Goal: Information Seeking & Learning: Learn about a topic

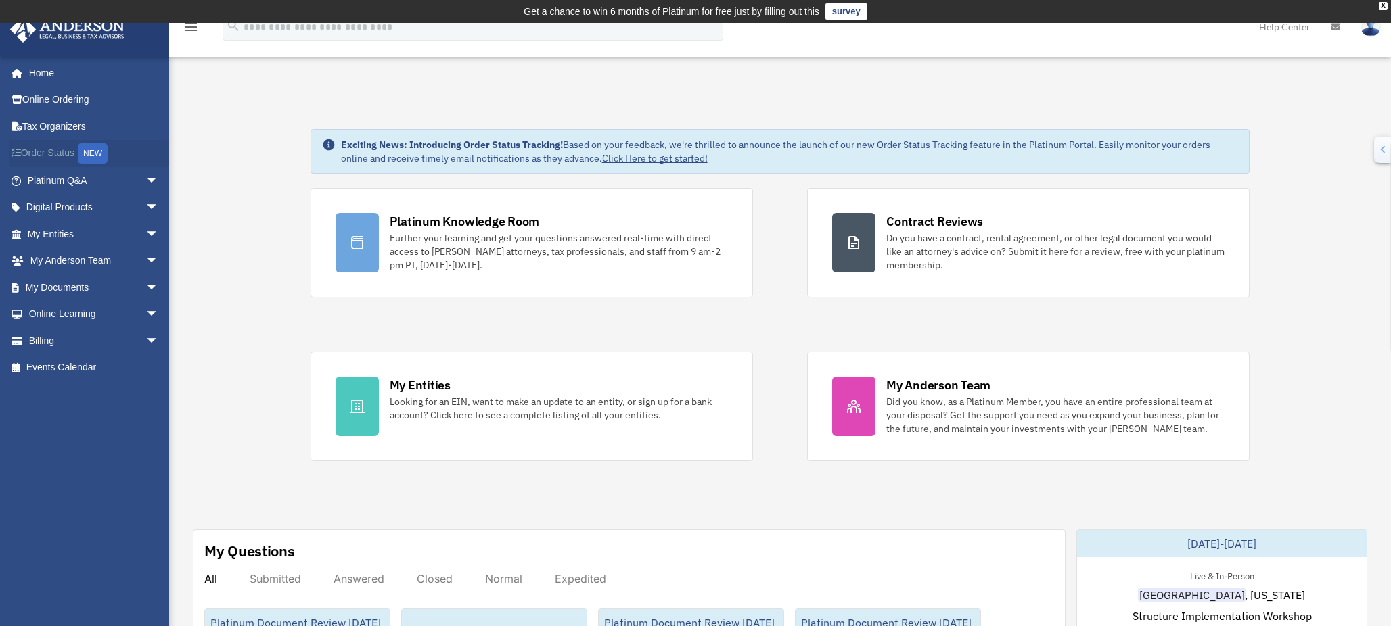
click at [96, 157] on div "NEW" at bounding box center [93, 153] width 30 height 20
click at [136, 237] on span "arrow_drop_down" at bounding box center [148, 235] width 27 height 28
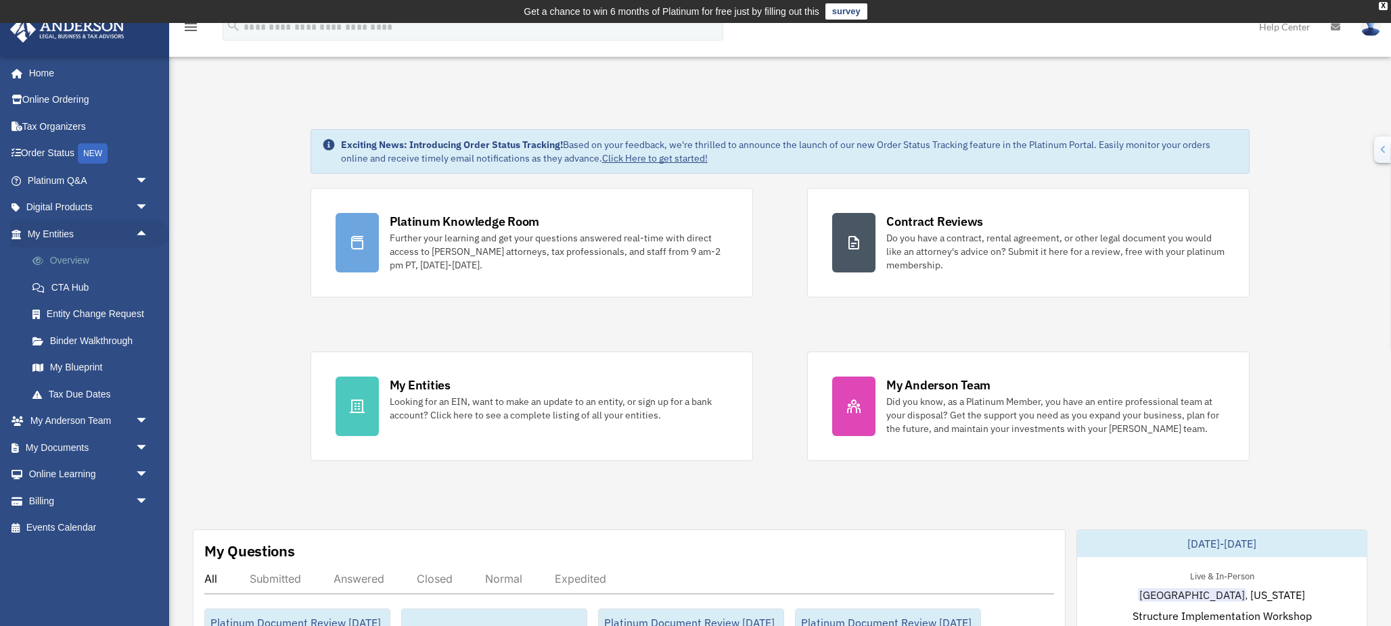
click at [95, 266] on link "Overview" at bounding box center [94, 261] width 150 height 27
click at [144, 425] on span "arrow_drop_down" at bounding box center [148, 422] width 27 height 28
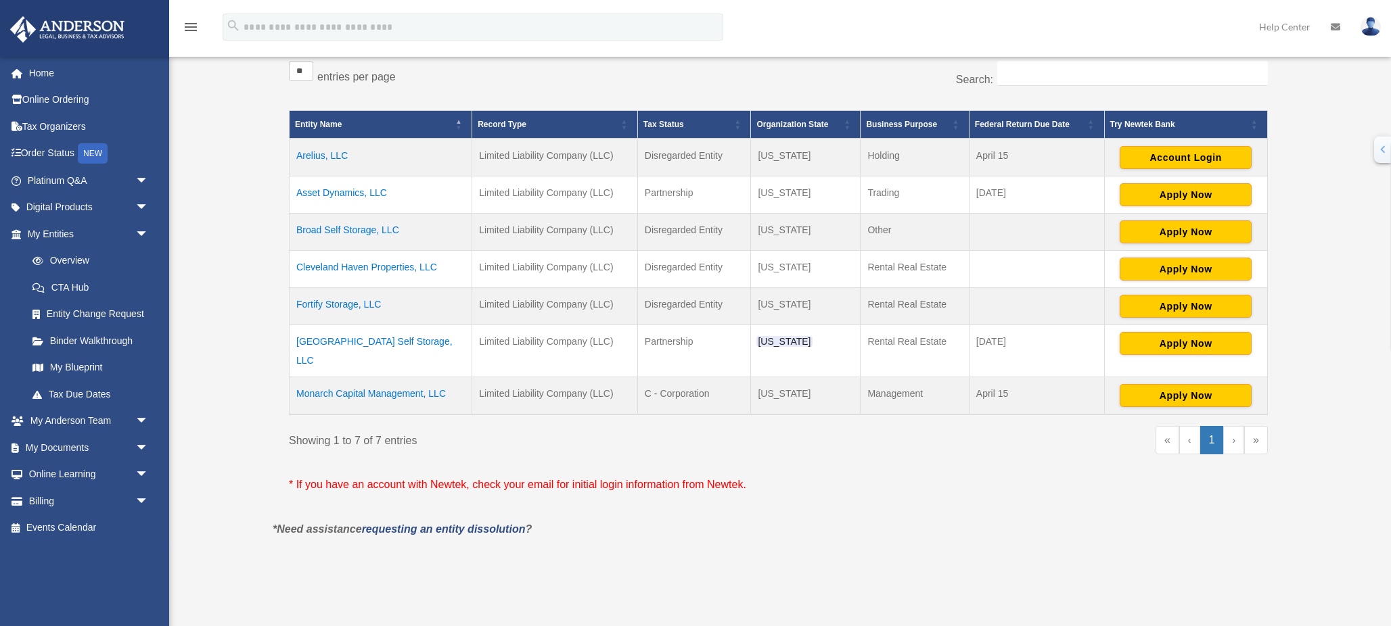
scroll to position [253, 0]
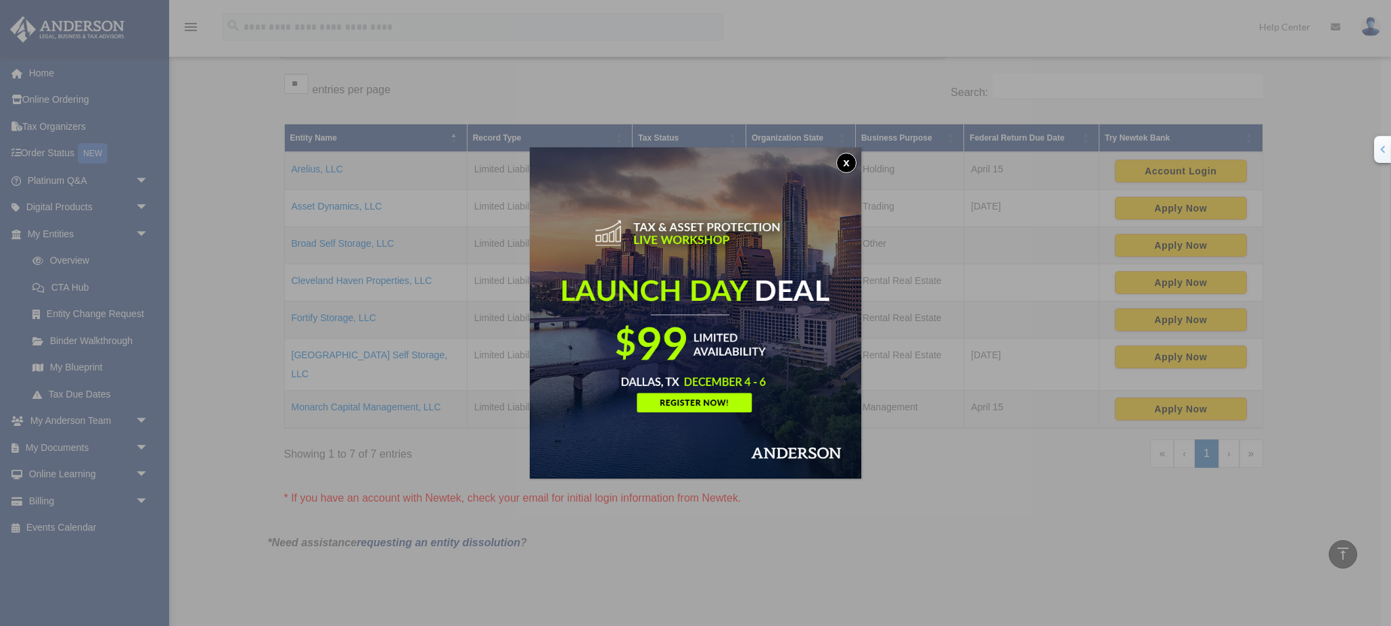
click at [845, 164] on button "x" at bounding box center [846, 163] width 20 height 20
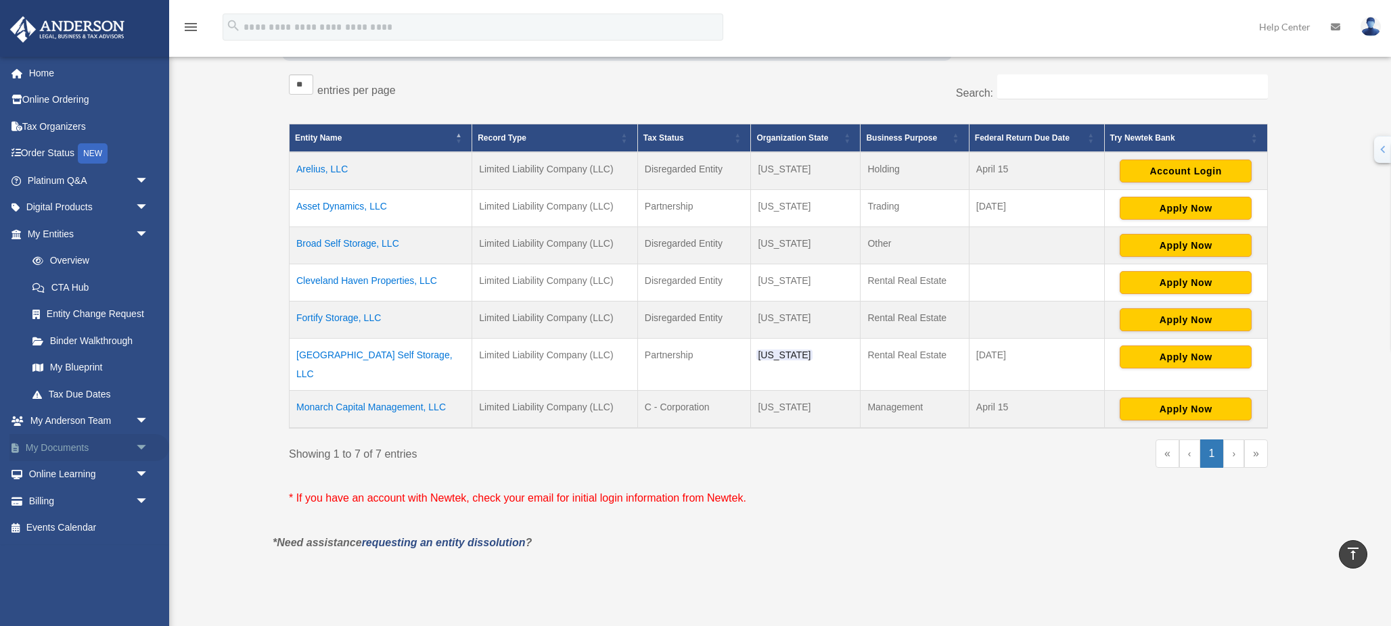
click at [141, 448] on span "arrow_drop_down" at bounding box center [148, 448] width 27 height 28
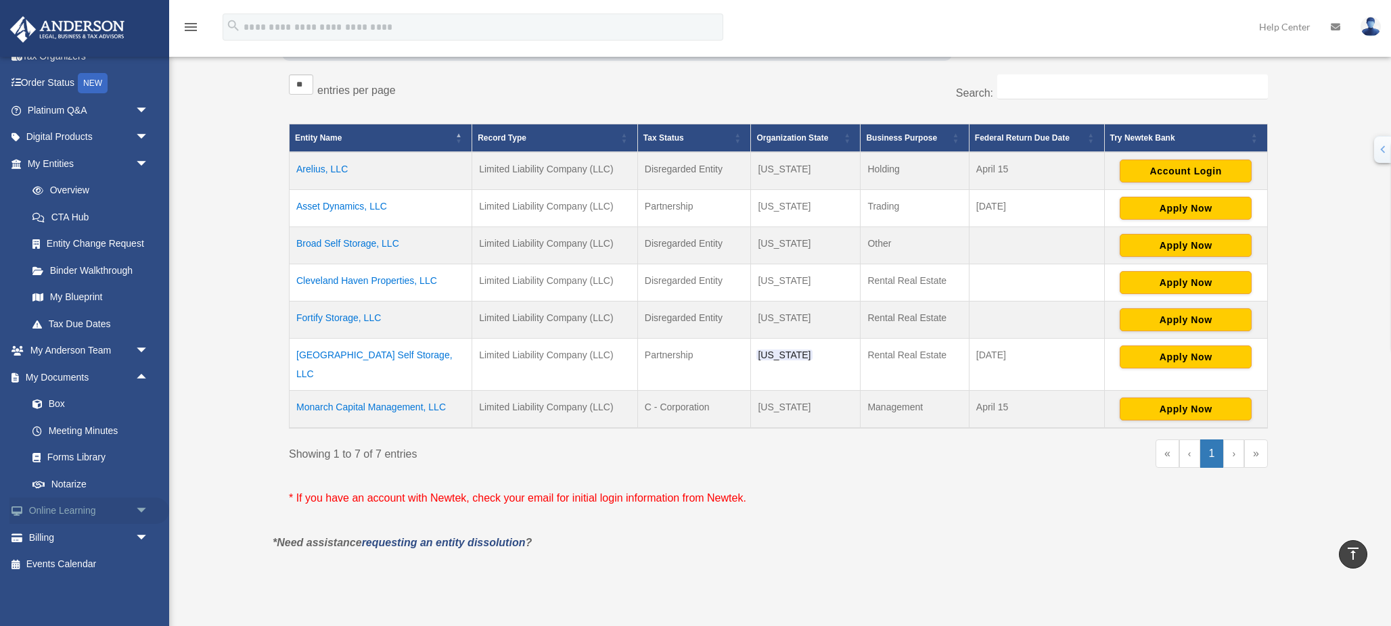
click at [140, 515] on span "arrow_drop_down" at bounding box center [148, 512] width 27 height 28
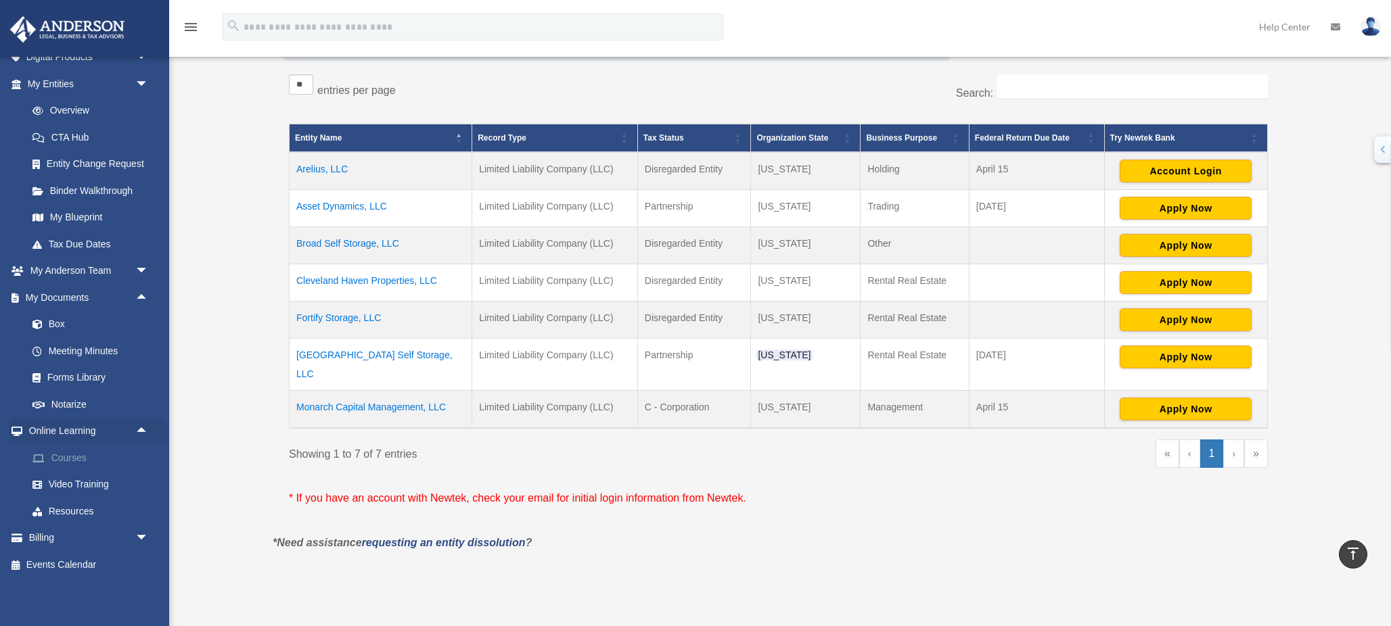
click at [87, 469] on link "Courses" at bounding box center [94, 457] width 150 height 27
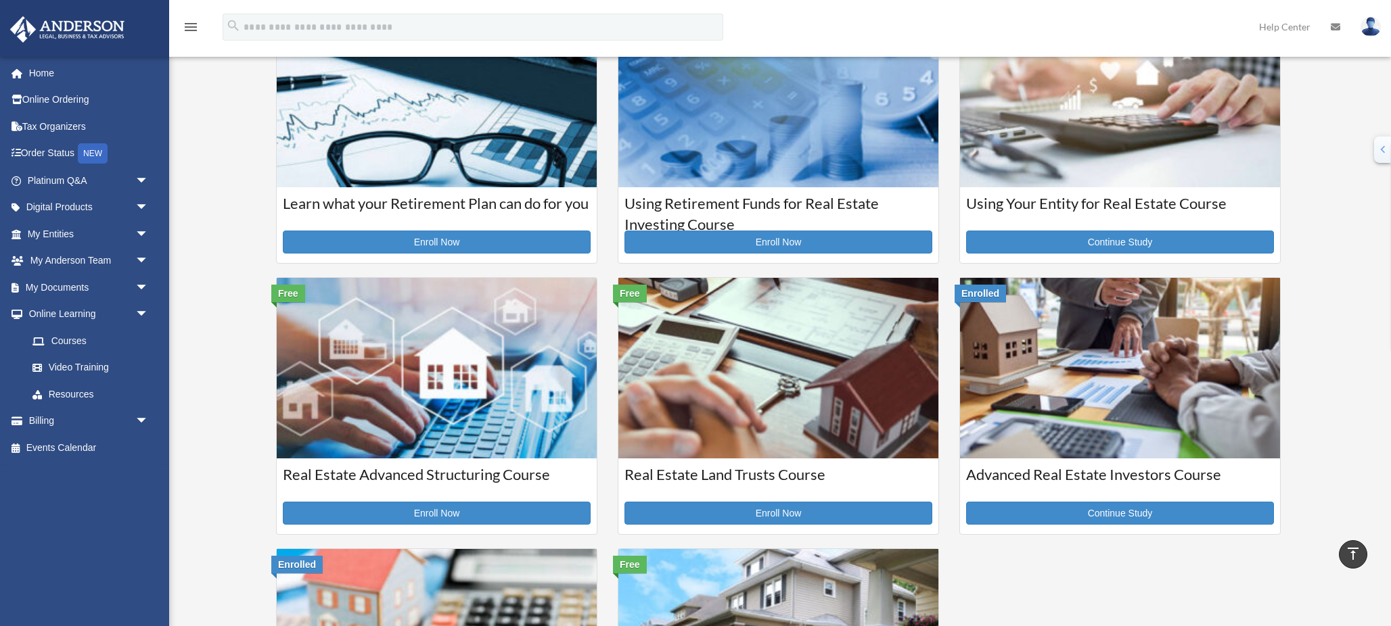
scroll to position [114, 0]
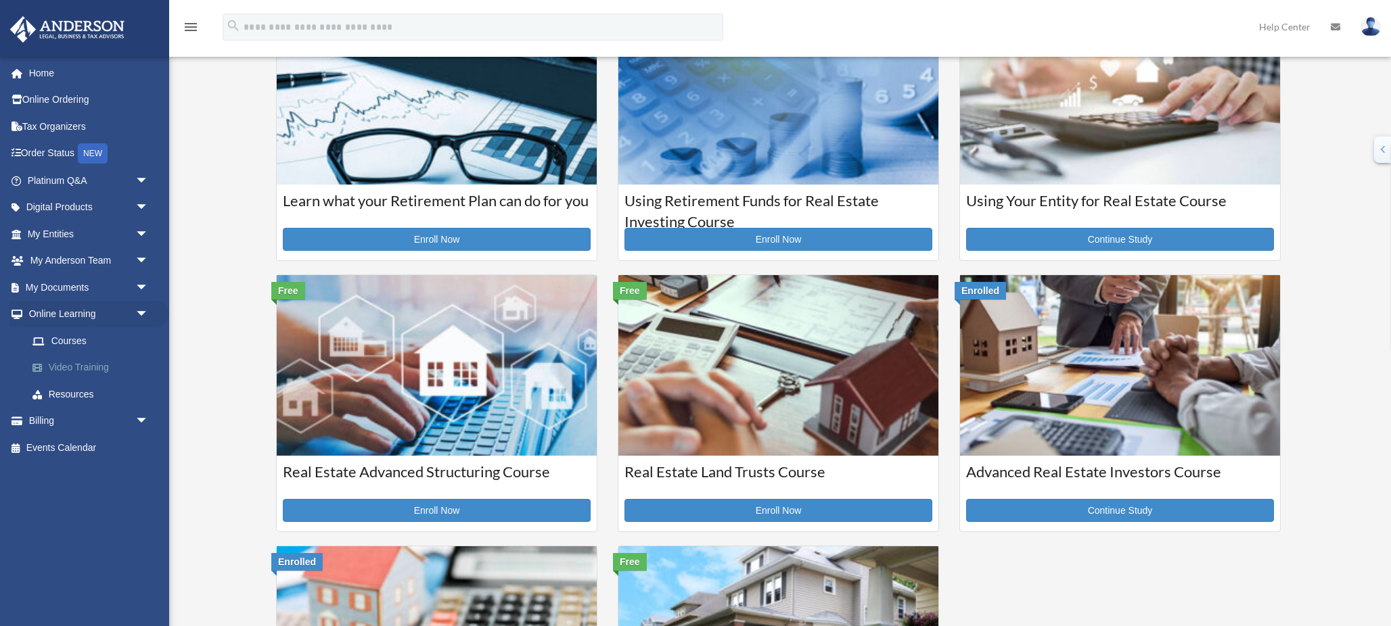
click at [95, 367] on link "Video Training" at bounding box center [94, 367] width 150 height 27
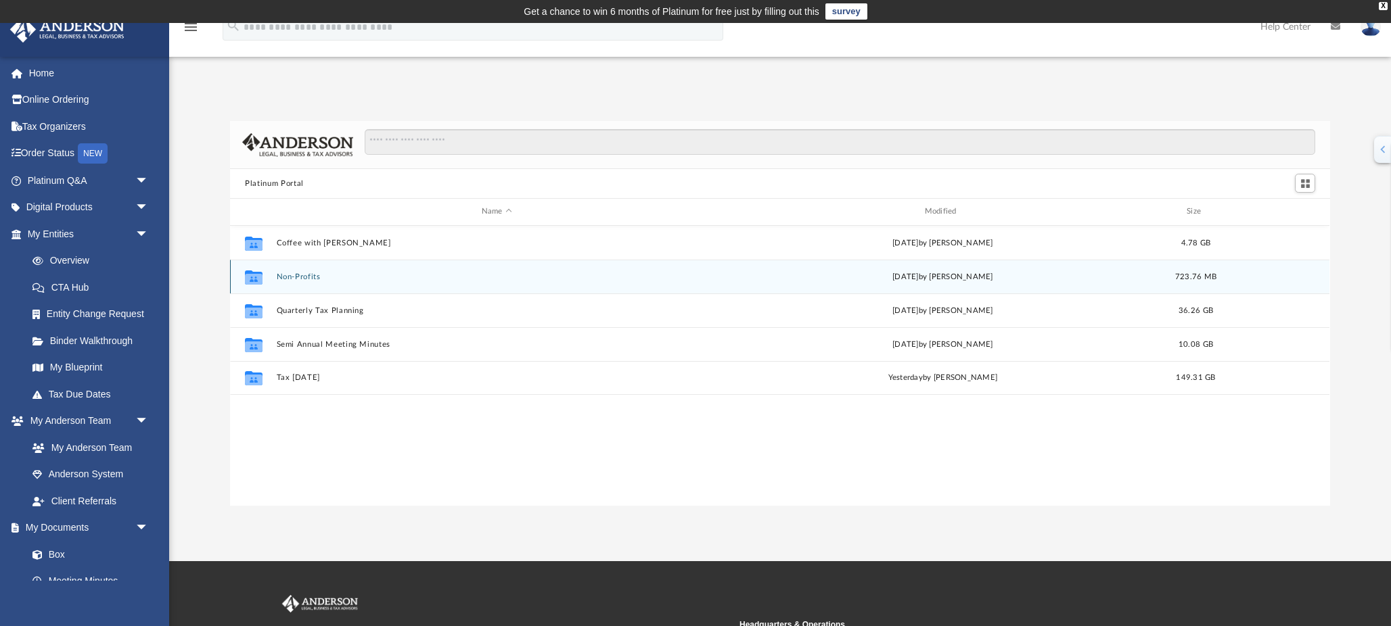
scroll to position [307, 1099]
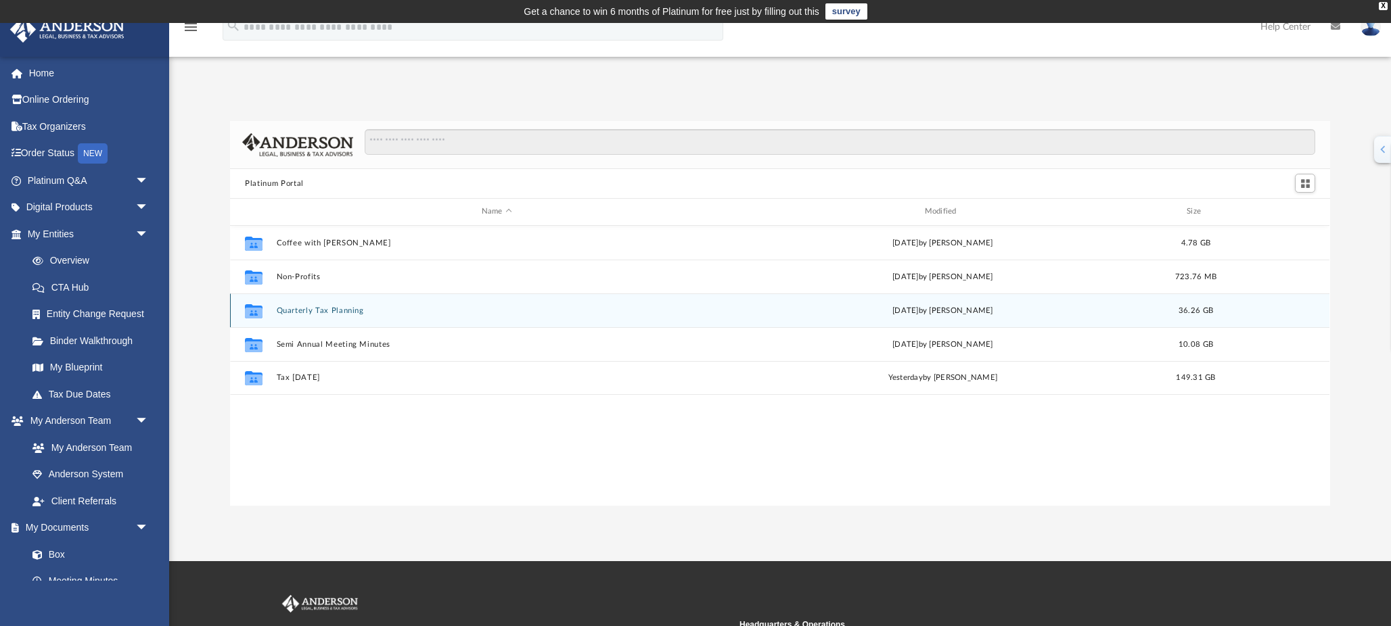
click at [356, 312] on button "Quarterly Tax Planning" at bounding box center [497, 310] width 440 height 9
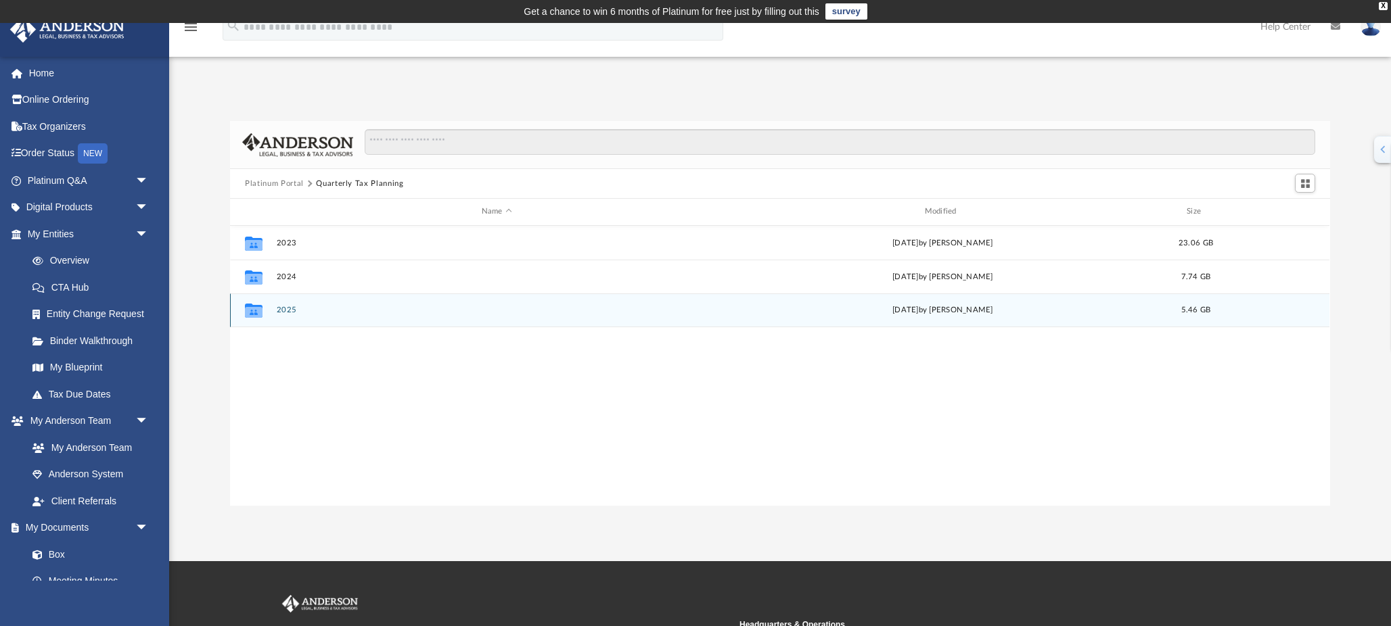
click at [283, 311] on button "2025" at bounding box center [497, 310] width 440 height 9
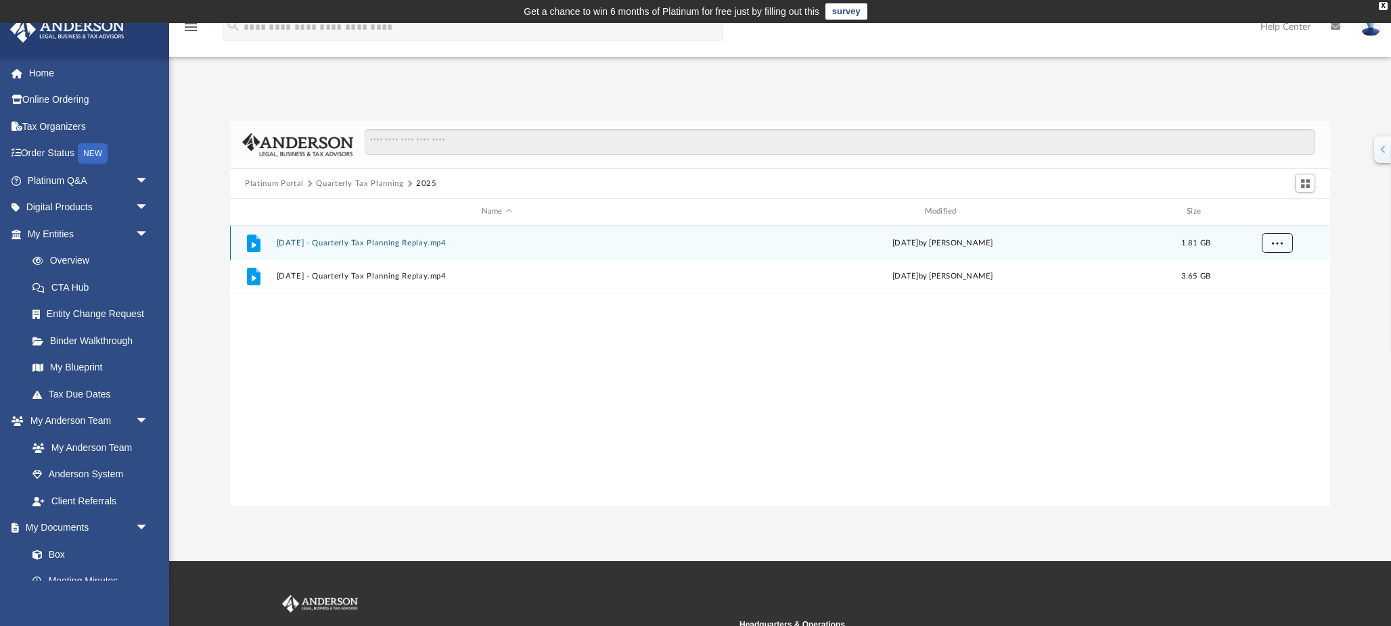
click at [1276, 241] on span "More options" at bounding box center [1277, 242] width 11 height 7
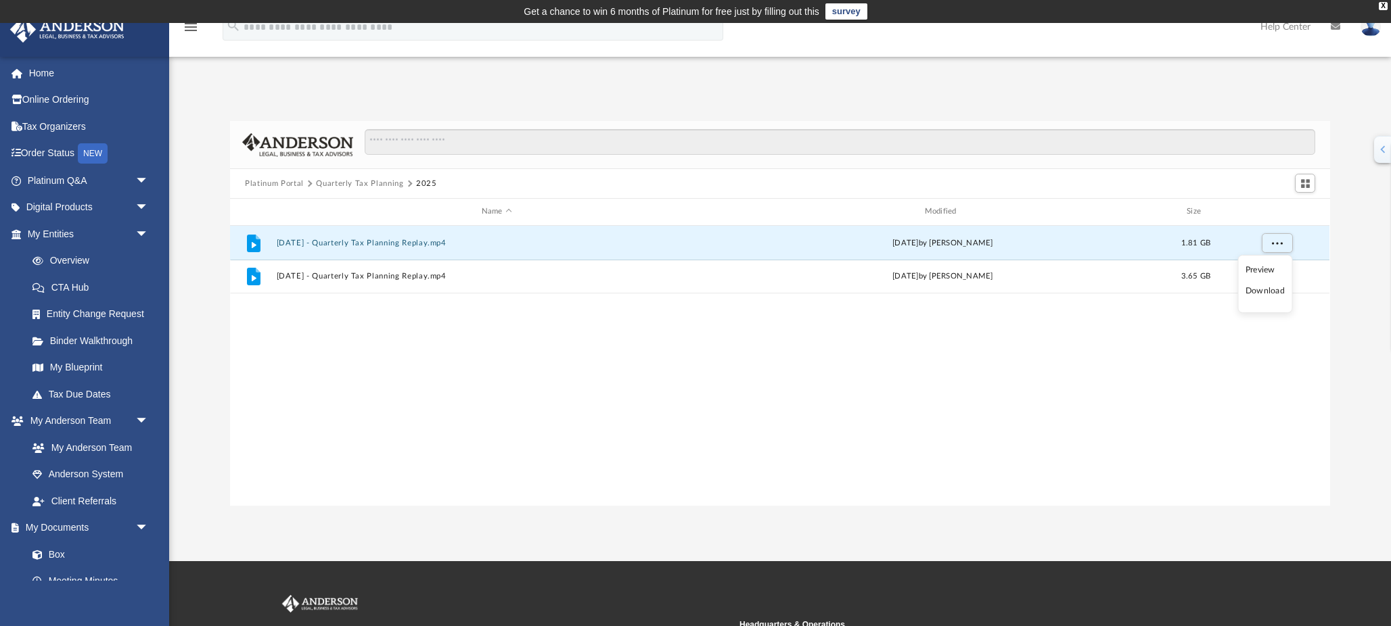
click at [1257, 297] on li "Download" at bounding box center [1264, 291] width 39 height 14
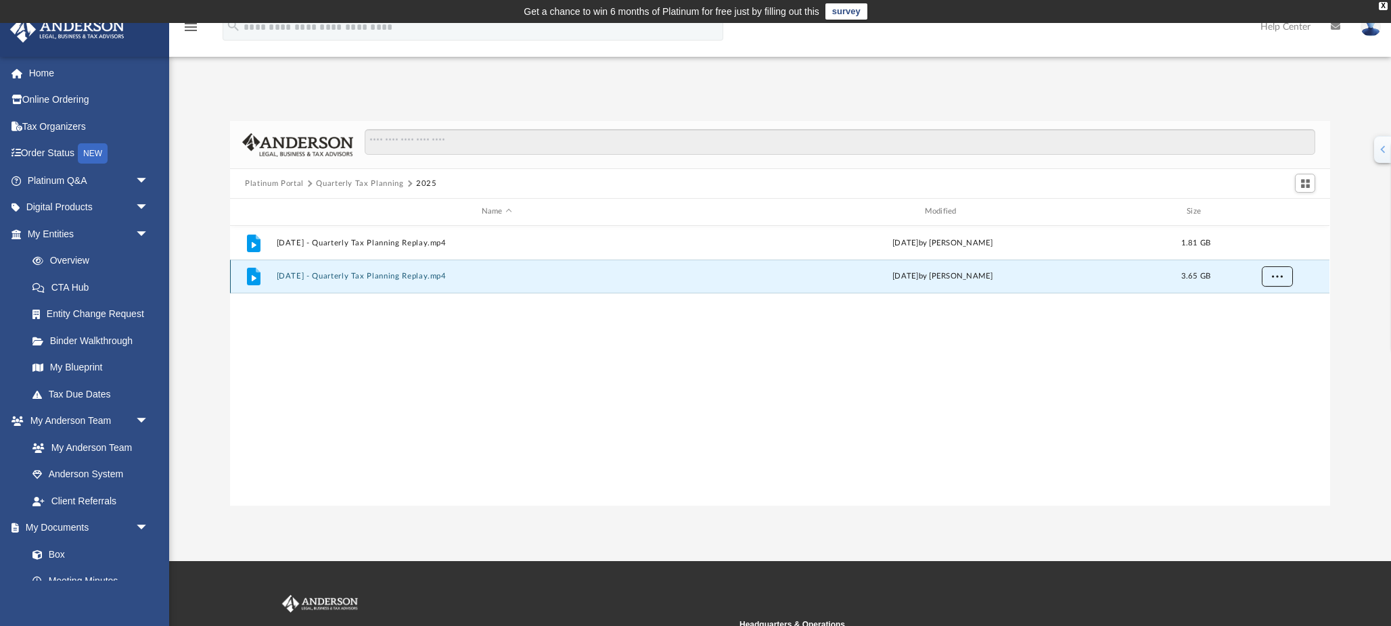
click at [1282, 277] on span "More options" at bounding box center [1277, 276] width 11 height 7
click at [1264, 329] on li "Download" at bounding box center [1264, 325] width 39 height 14
click at [108, 479] on link "Anderson System" at bounding box center [94, 474] width 150 height 27
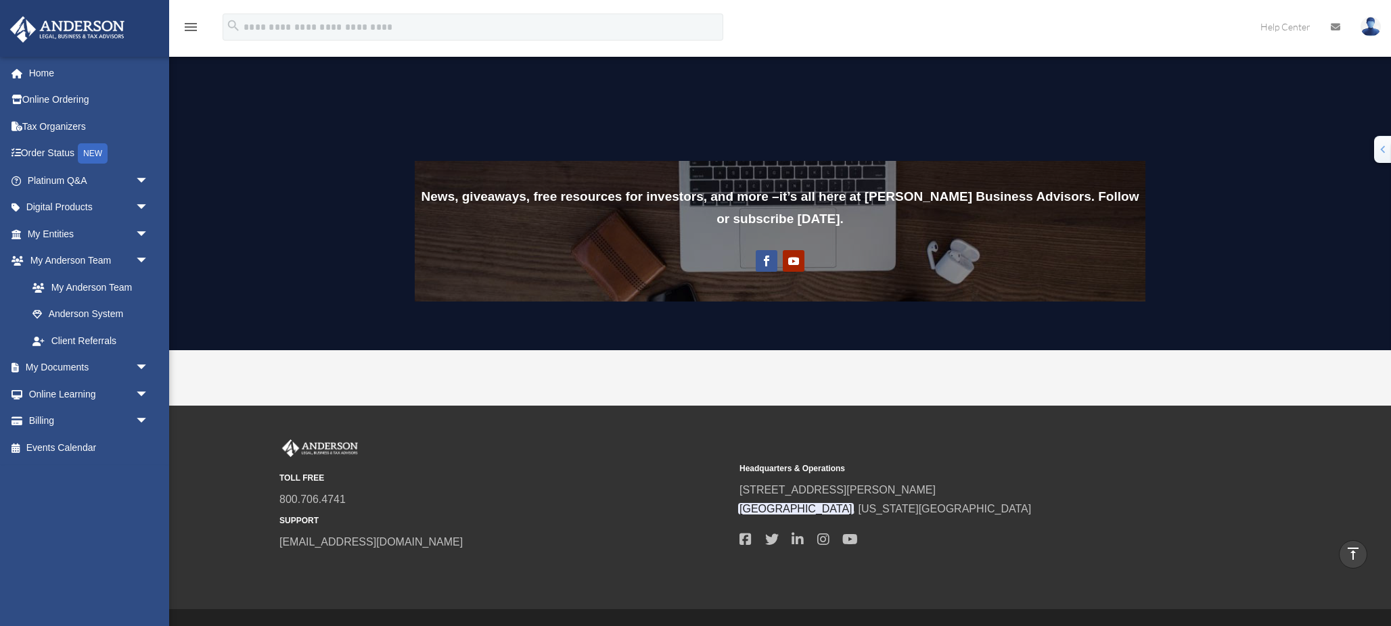
scroll to position [1085, 0]
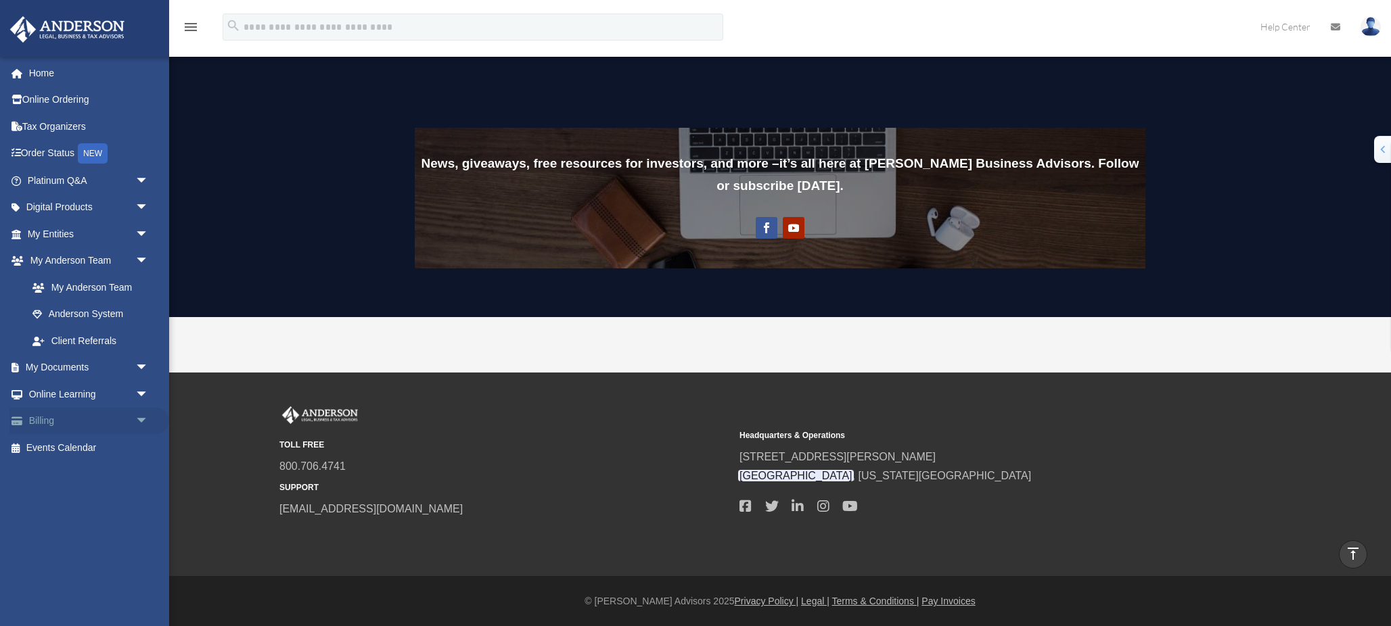
click at [144, 418] on span "arrow_drop_down" at bounding box center [148, 422] width 27 height 28
click at [137, 397] on span "arrow_drop_down" at bounding box center [148, 395] width 27 height 28
click at [135, 367] on span "arrow_drop_down" at bounding box center [148, 368] width 27 height 28
click at [63, 396] on link "Box" at bounding box center [94, 394] width 150 height 27
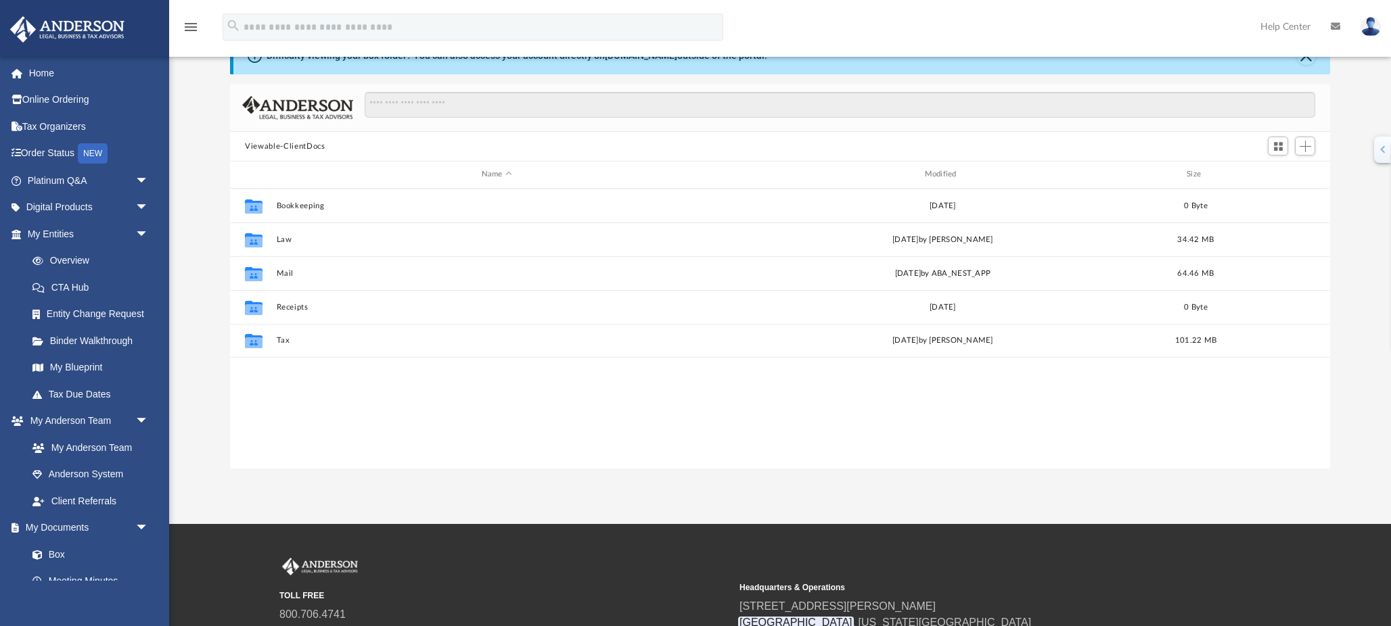
scroll to position [307, 1099]
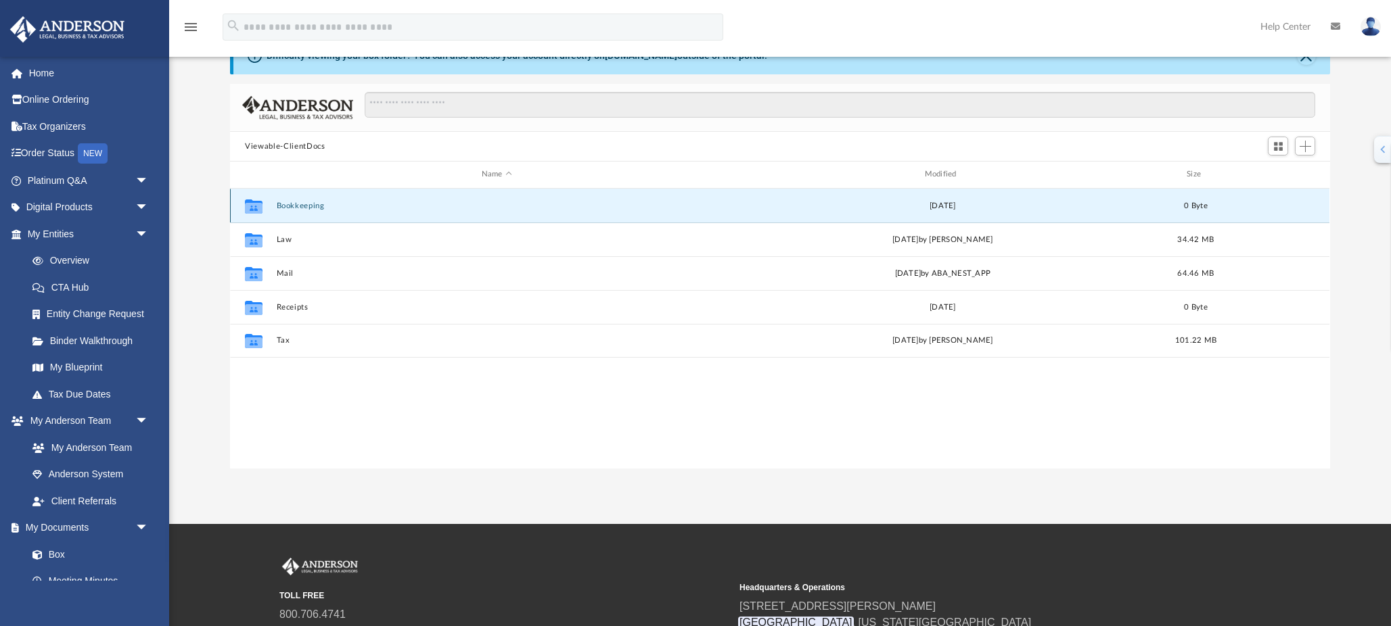
click at [302, 208] on button "Bookkeeping" at bounding box center [497, 206] width 440 height 9
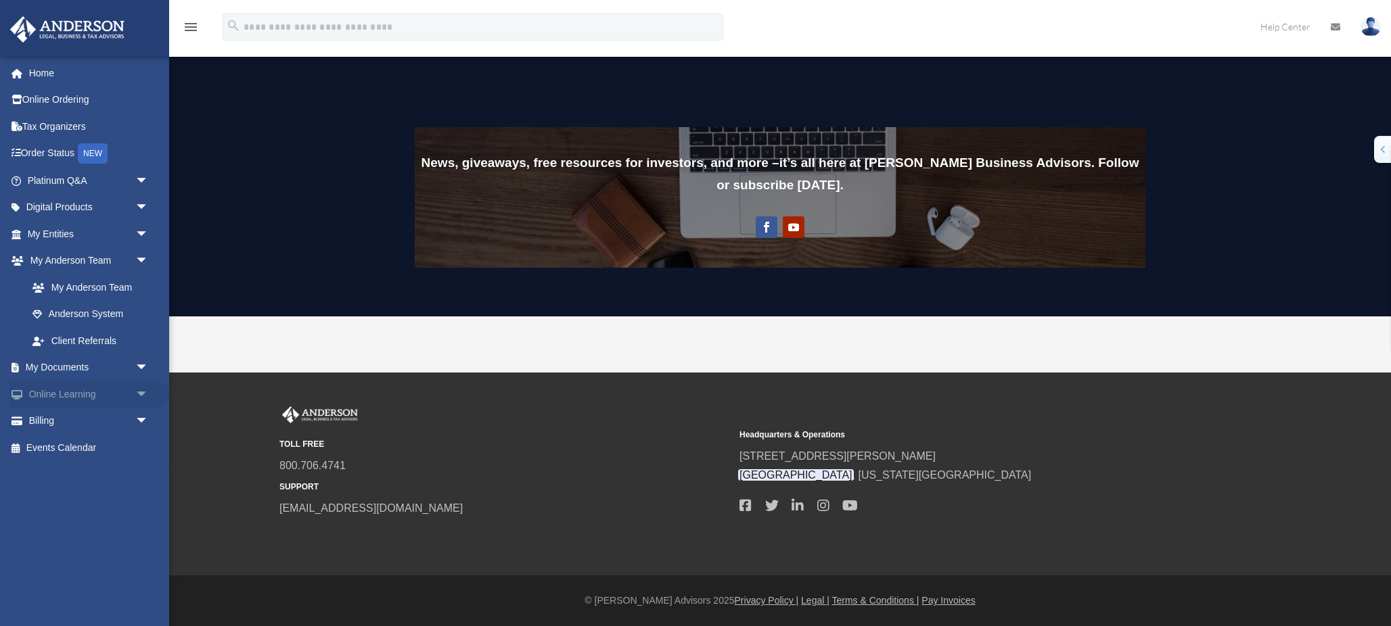
scroll to position [1085, 0]
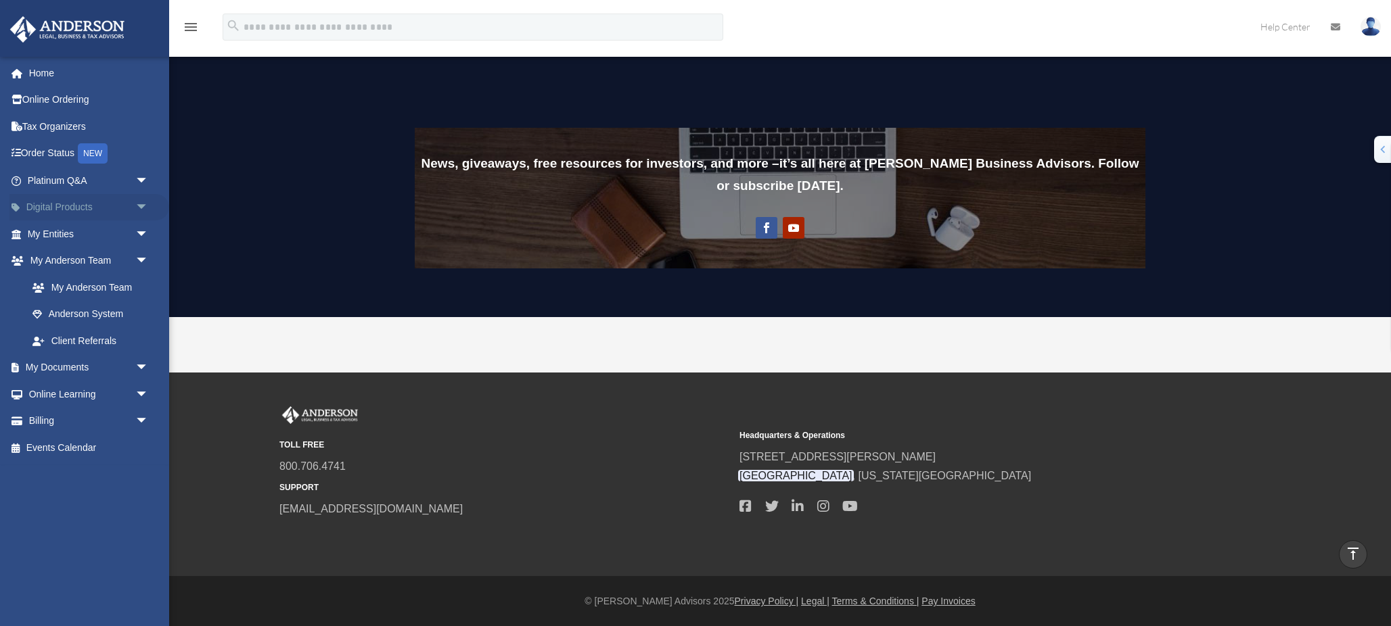
click at [138, 208] on span "arrow_drop_down" at bounding box center [148, 208] width 27 height 28
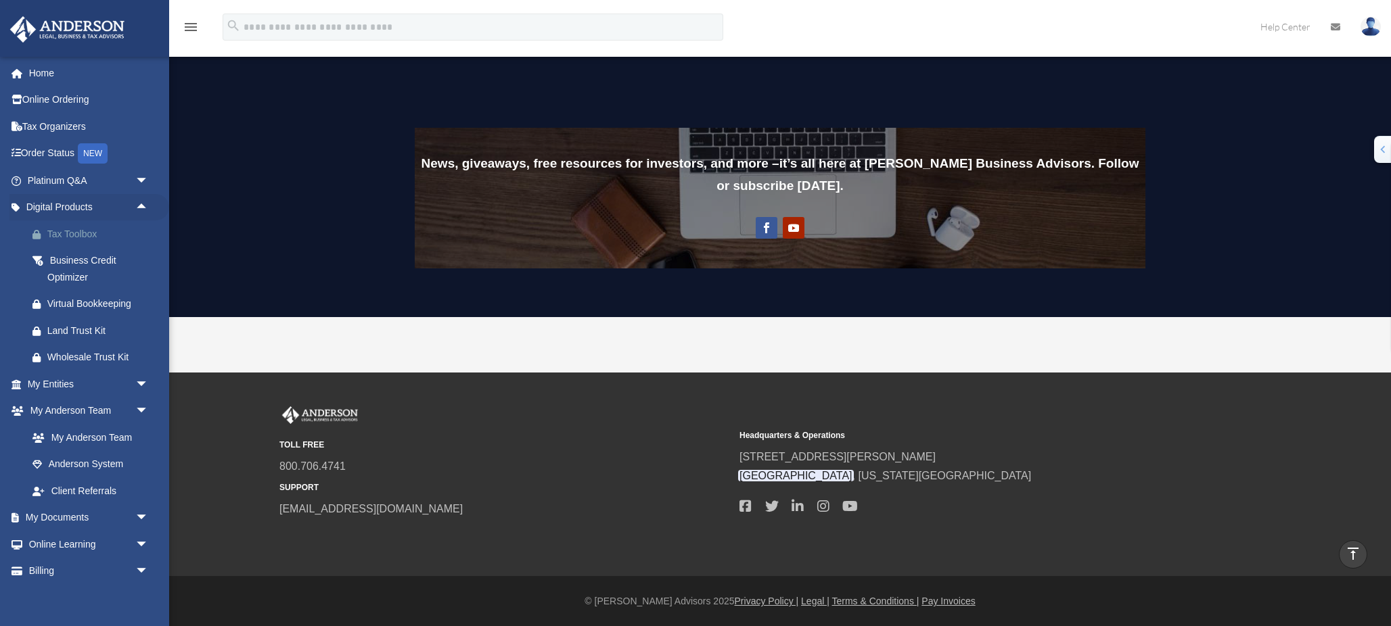
click at [105, 239] on div "Tax Toolbox" at bounding box center [99, 234] width 105 height 17
click at [89, 267] on div "Business Credit Optimizer" at bounding box center [99, 268] width 105 height 33
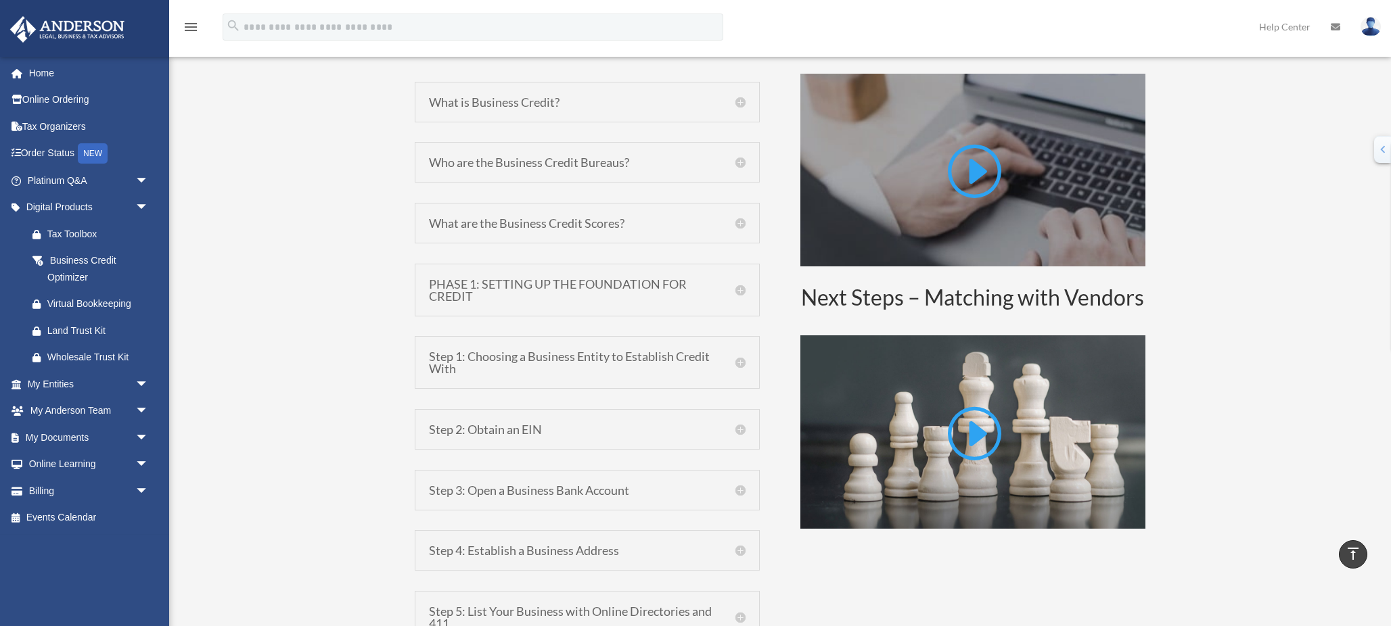
scroll to position [785, 0]
click at [742, 367] on h5 "Step 1: Choosing a Business Entity to Establish Credit With" at bounding box center [587, 363] width 317 height 24
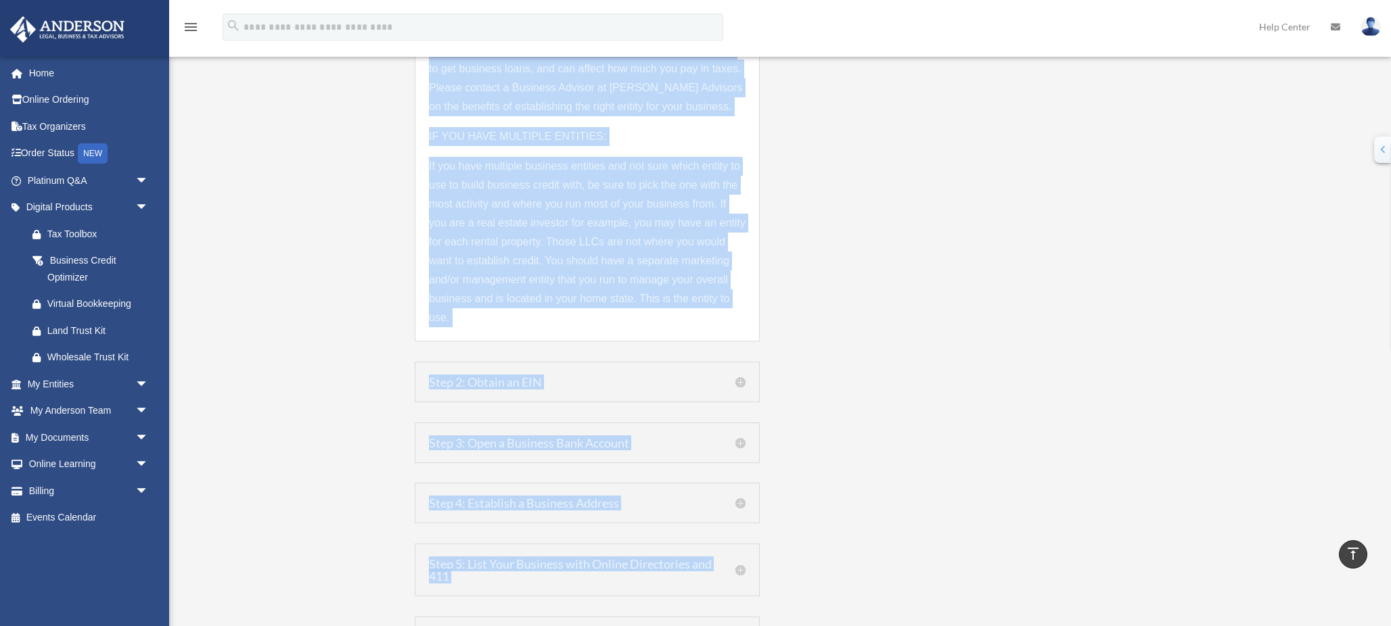
scroll to position [1535, 0]
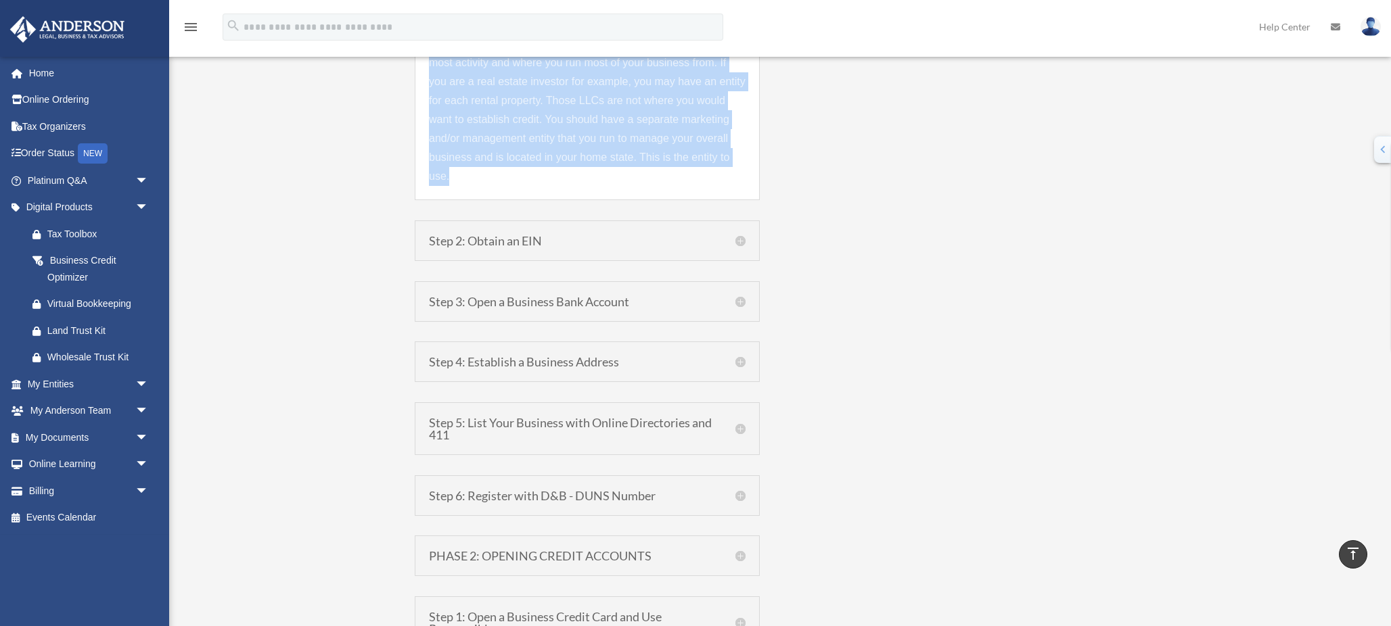
drag, startPoint x: 425, startPoint y: 155, endPoint x: 476, endPoint y: 173, distance: 53.9
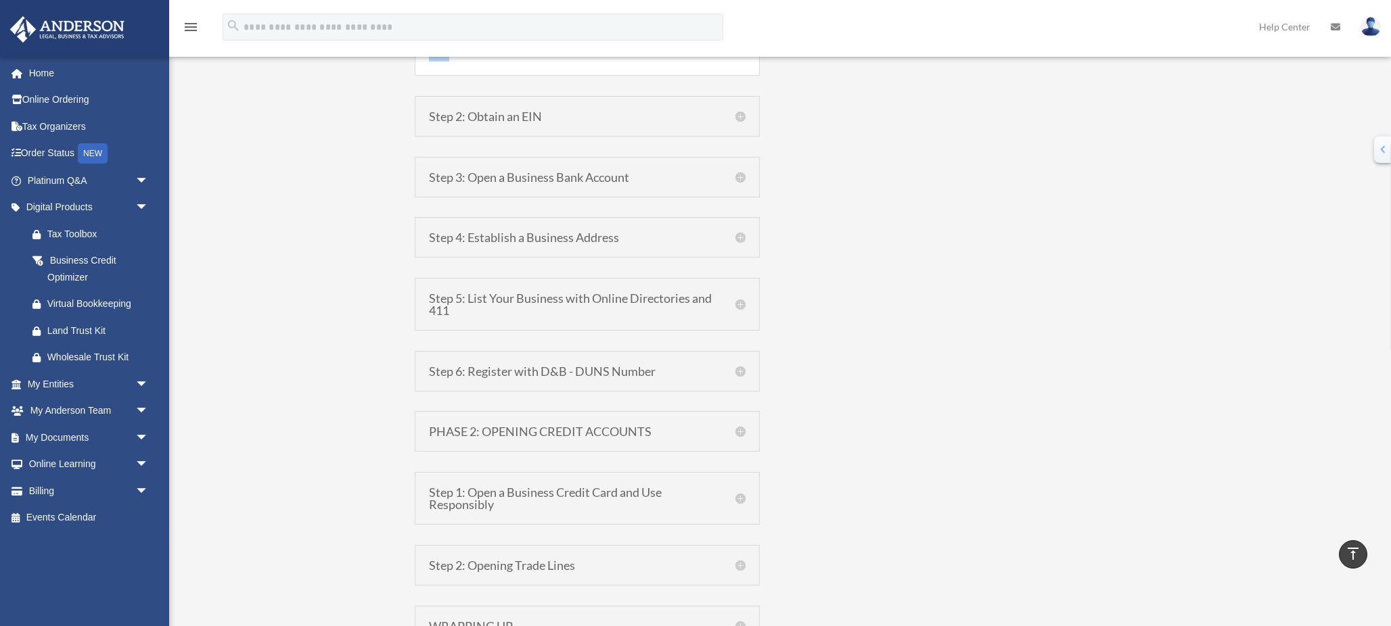
scroll to position [1661, 0]
click at [733, 227] on div "Step 4: Establish a Business Address Lenders are very leery of lending to a bus…" at bounding box center [587, 236] width 345 height 41
click at [736, 230] on h5 "Step 4: Establish a Business Address" at bounding box center [587, 236] width 317 height 12
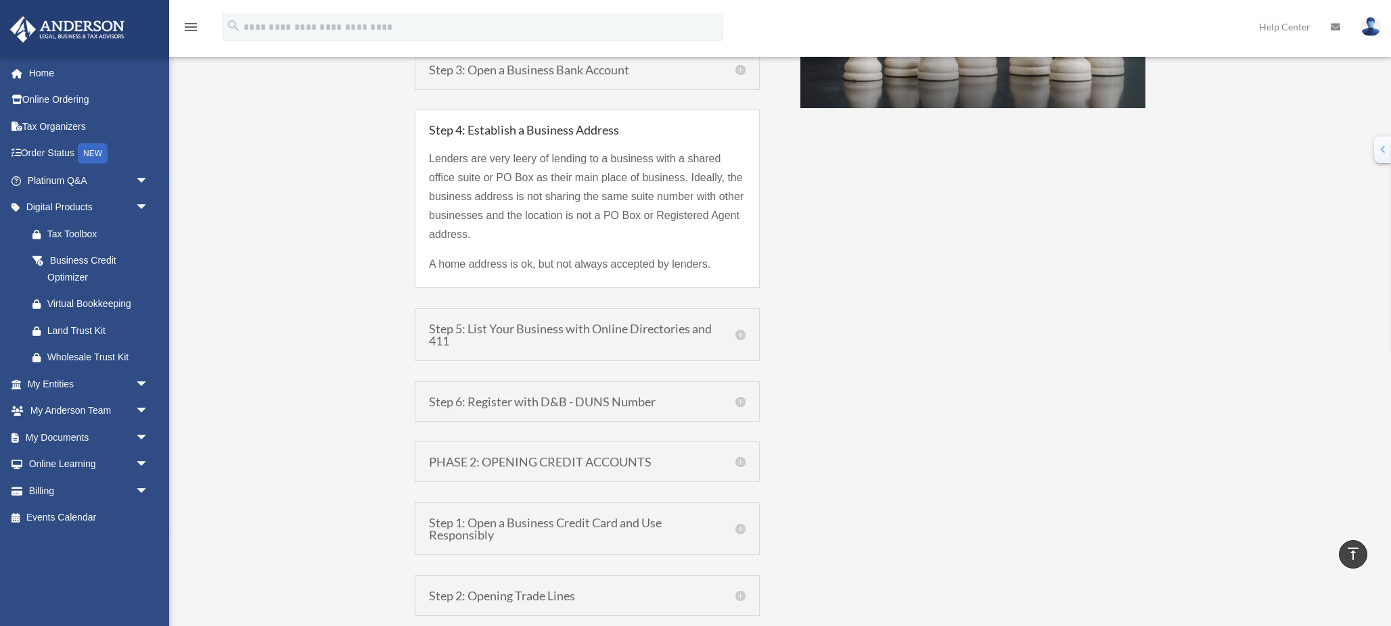
scroll to position [1207, 0]
drag, startPoint x: 423, startPoint y: 131, endPoint x: 730, endPoint y: 276, distance: 339.5
click at [730, 276] on div "Step 4: Establish a Business Address Lenders are very leery of lending to a bus…" at bounding box center [587, 198] width 345 height 179
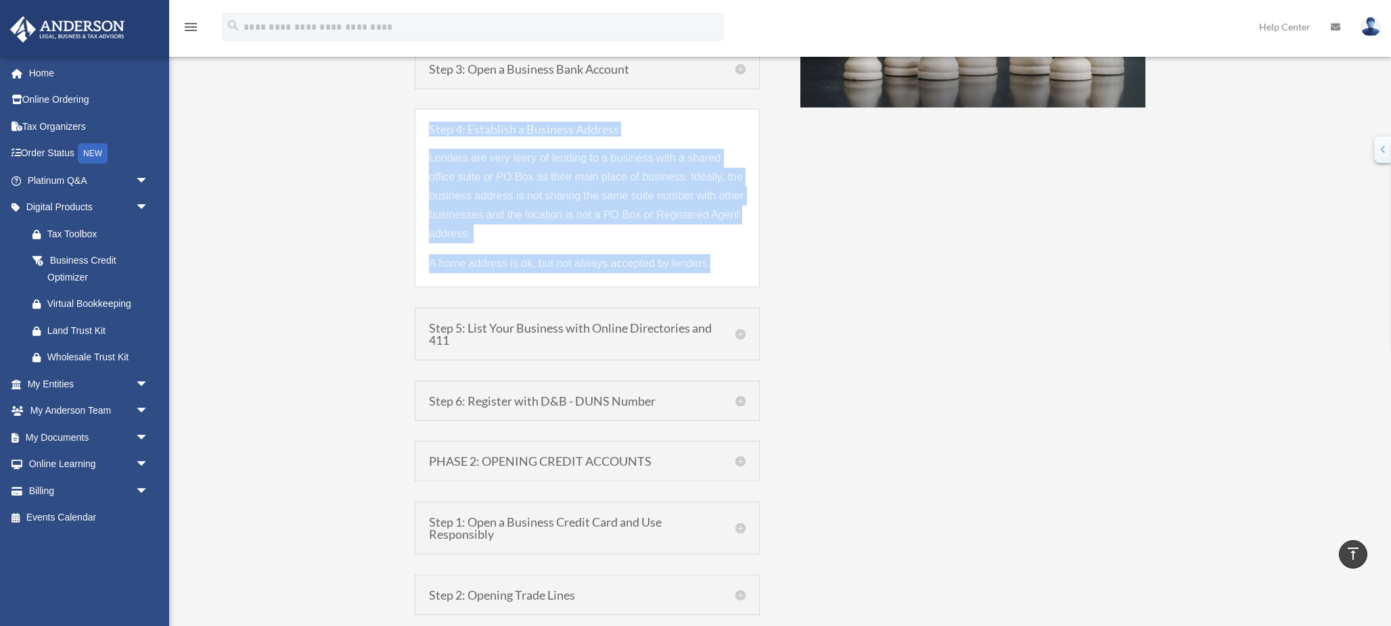
copy div "Step 4: Establish a Business Address Lenders are very leery of lending to a bus…"
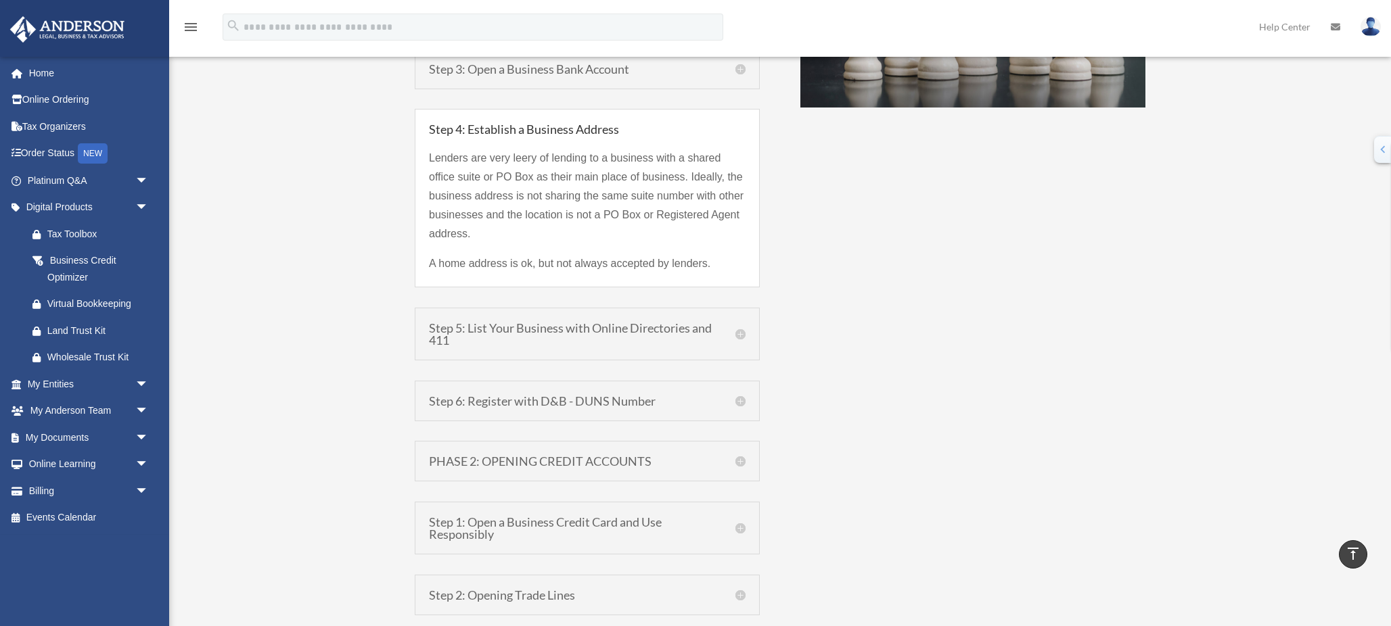
click at [750, 343] on div "Step 5: List Your Business with Online Directories and 411 You should list your…" at bounding box center [587, 334] width 345 height 53
click at [741, 341] on h5 "Step 5: List Your Business with Online Directories and 411" at bounding box center [587, 334] width 317 height 24
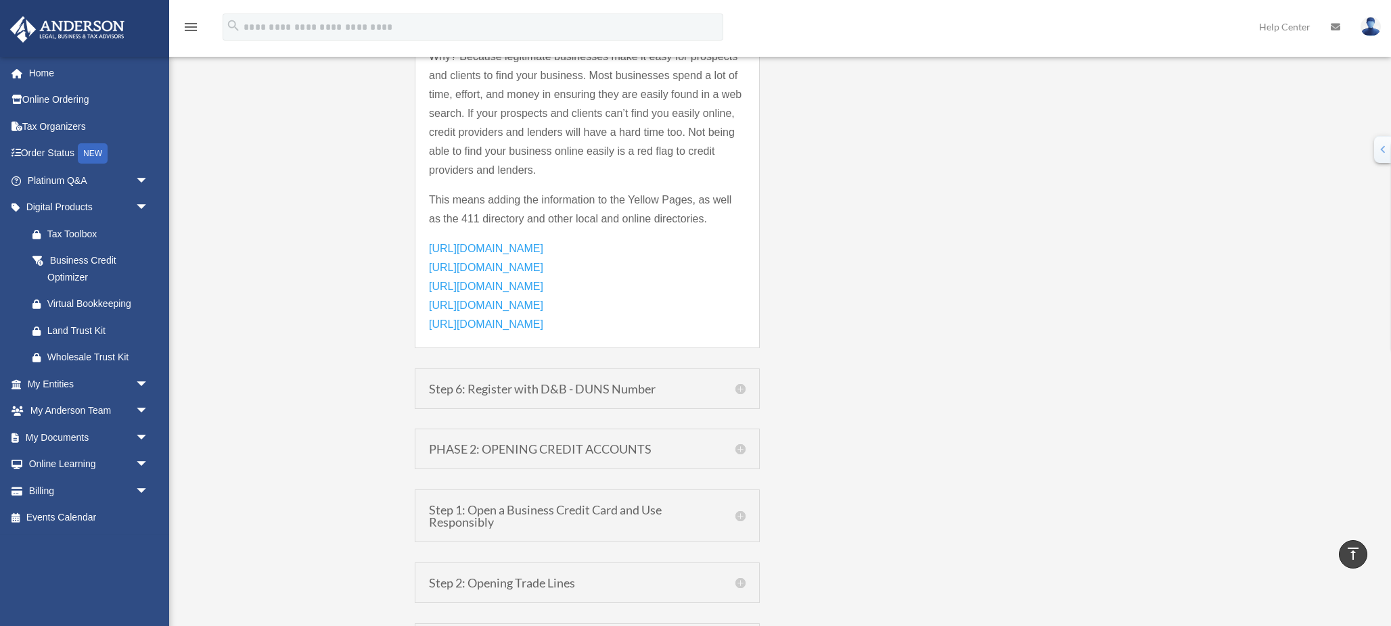
scroll to position [1450, 0]
click at [735, 388] on h5 "Step 6: Register with D&B - DUNS Number" at bounding box center [587, 388] width 317 height 12
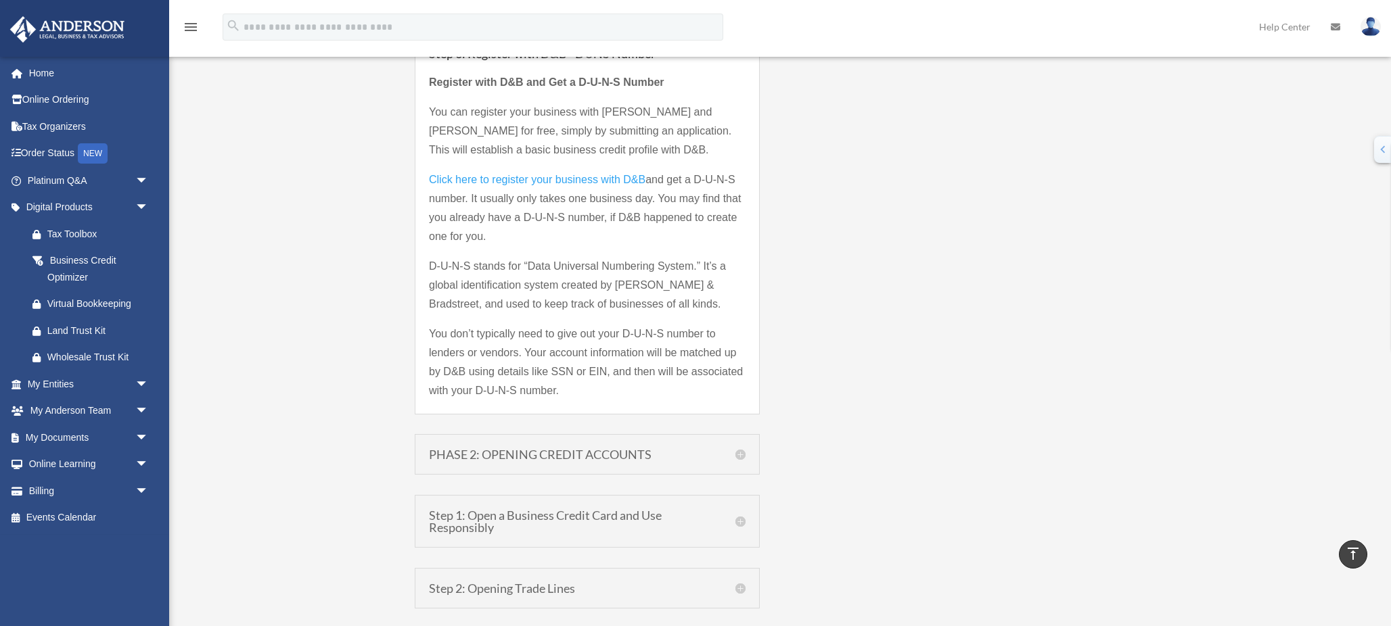
scroll to position [1416, 0]
click at [743, 443] on div "PHASE 2: OPENING CREDIT ACCOUNTS Phase 2: Building Business Credit Now that you…" at bounding box center [587, 455] width 345 height 41
click at [743, 451] on h5 "PHASE 2: OPENING CREDIT ACCOUNTS" at bounding box center [587, 455] width 317 height 12
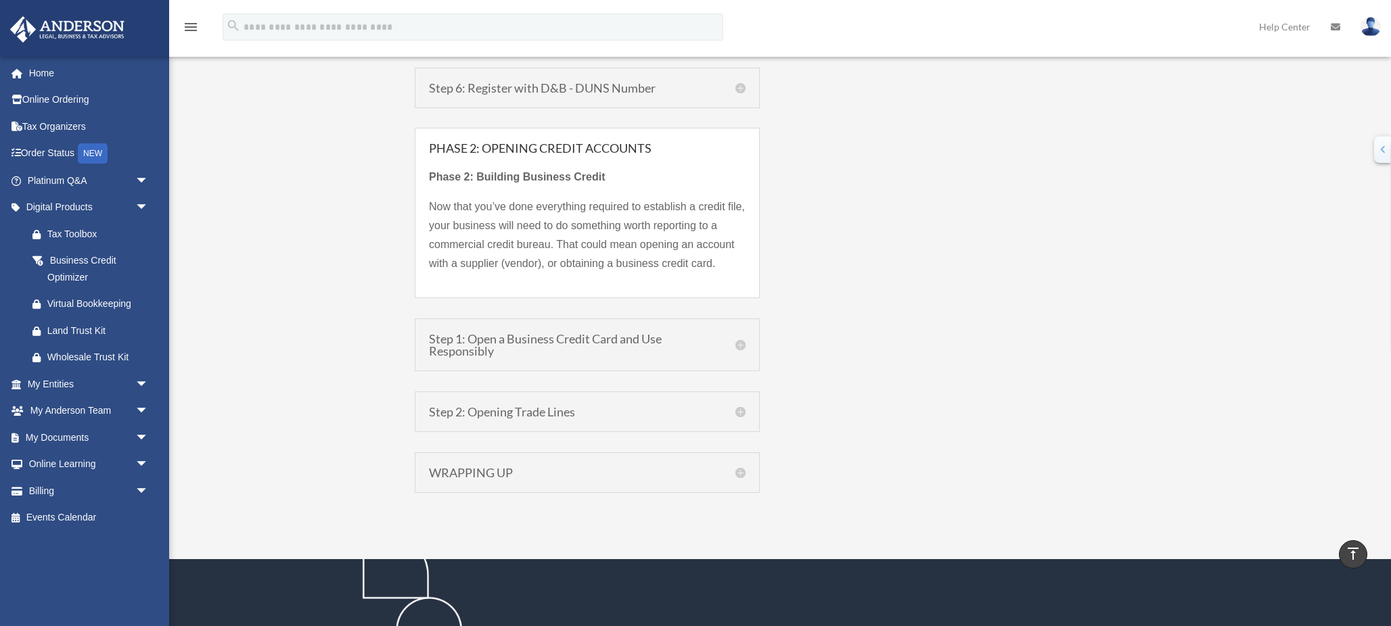
scroll to position [1381, 0]
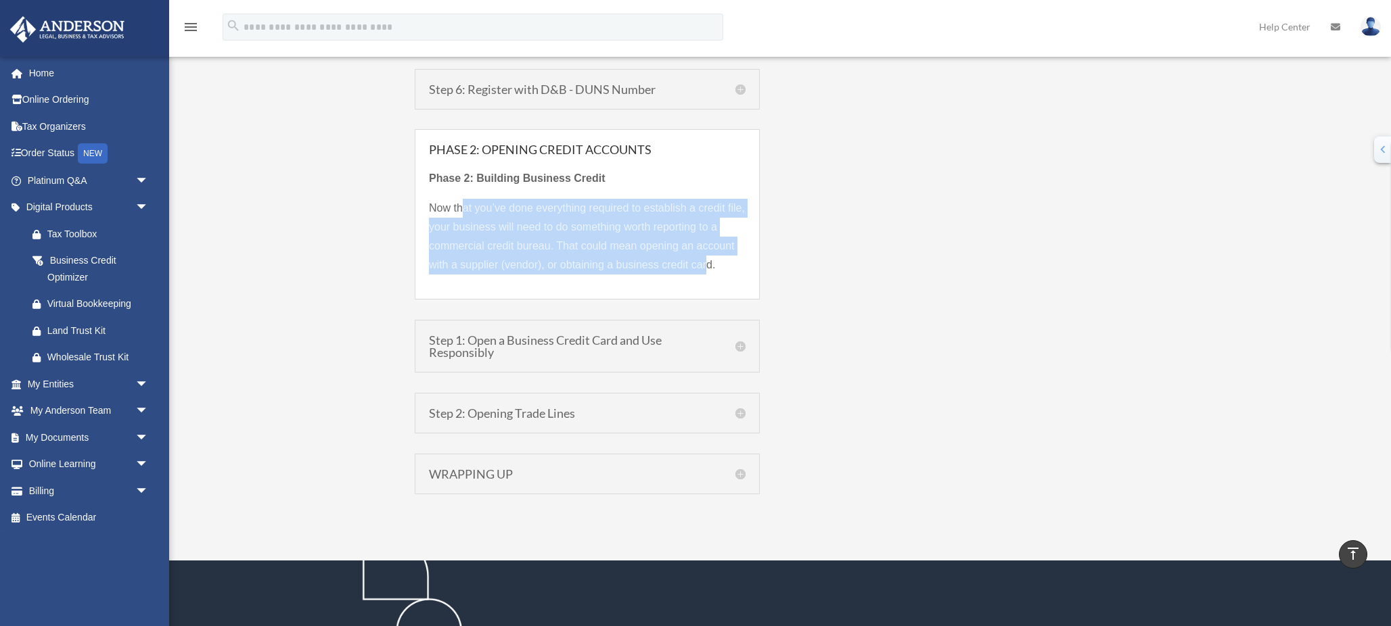
drag, startPoint x: 463, startPoint y: 210, endPoint x: 708, endPoint y: 269, distance: 252.5
click at [708, 269] on span "Now that you’ve done everything required to establish a credit file, your busin…" at bounding box center [587, 236] width 316 height 68
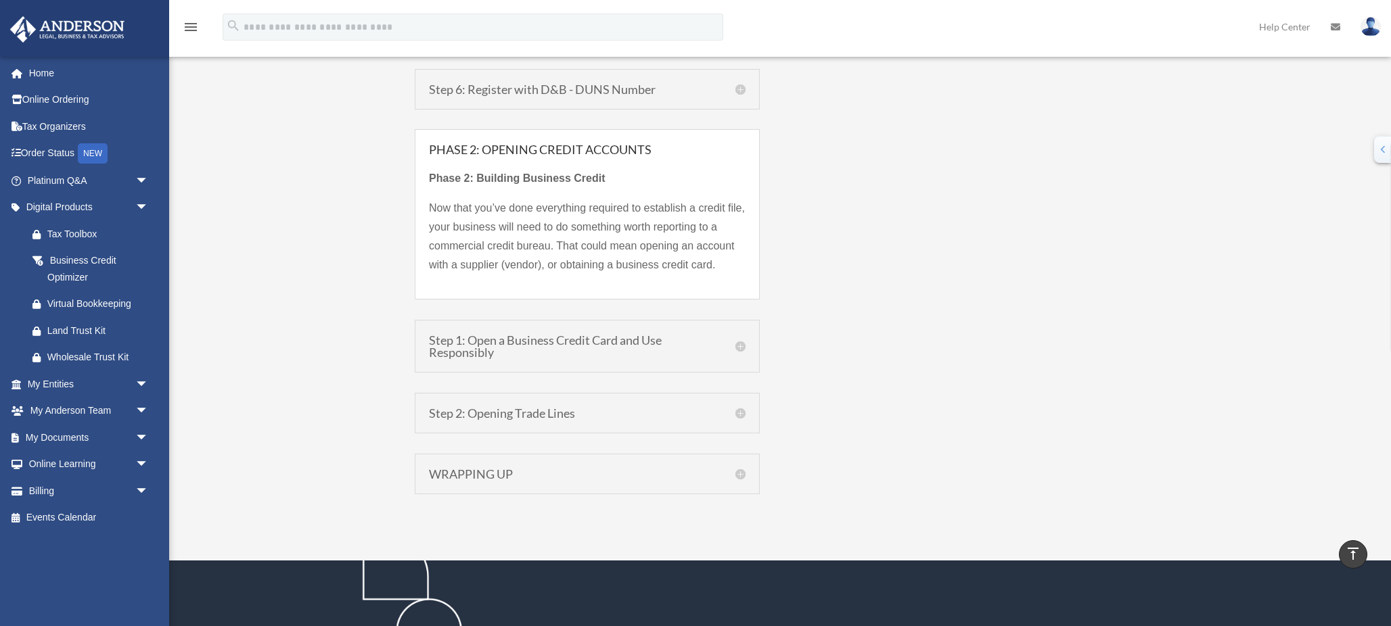
click at [741, 351] on h5 "Step 1: Open a Business Credit Card and Use Responsibly" at bounding box center [587, 346] width 317 height 24
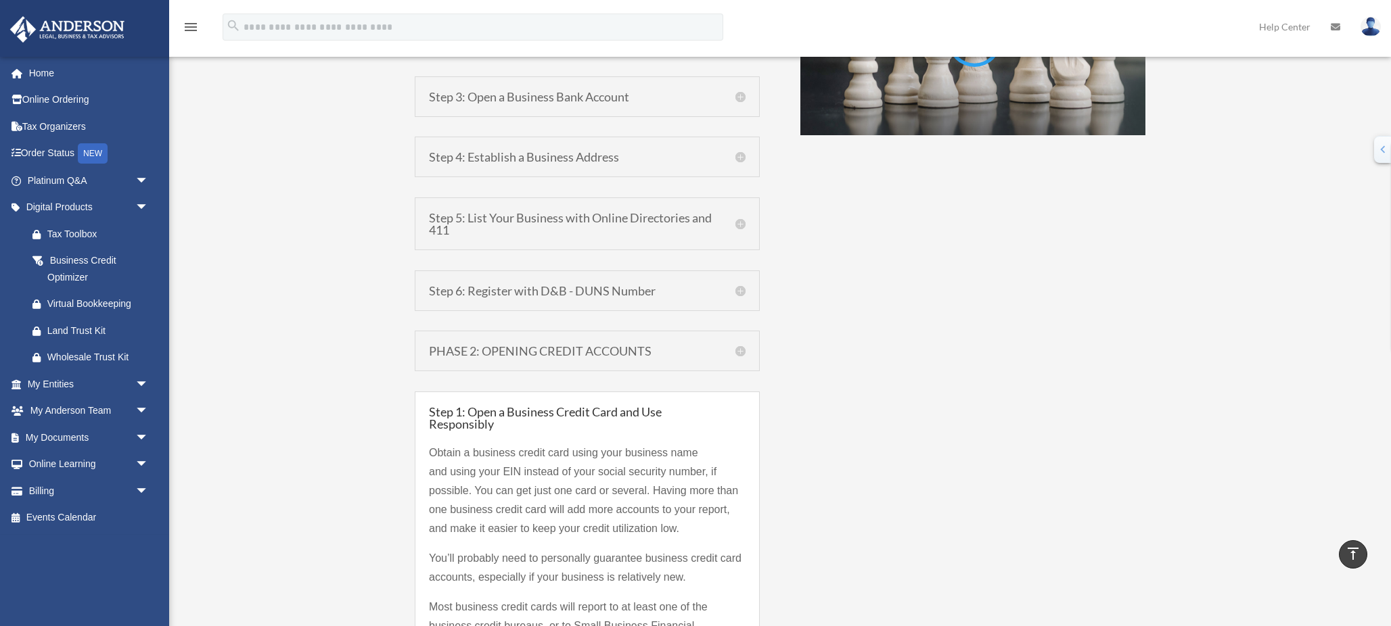
scroll to position [906, 0]
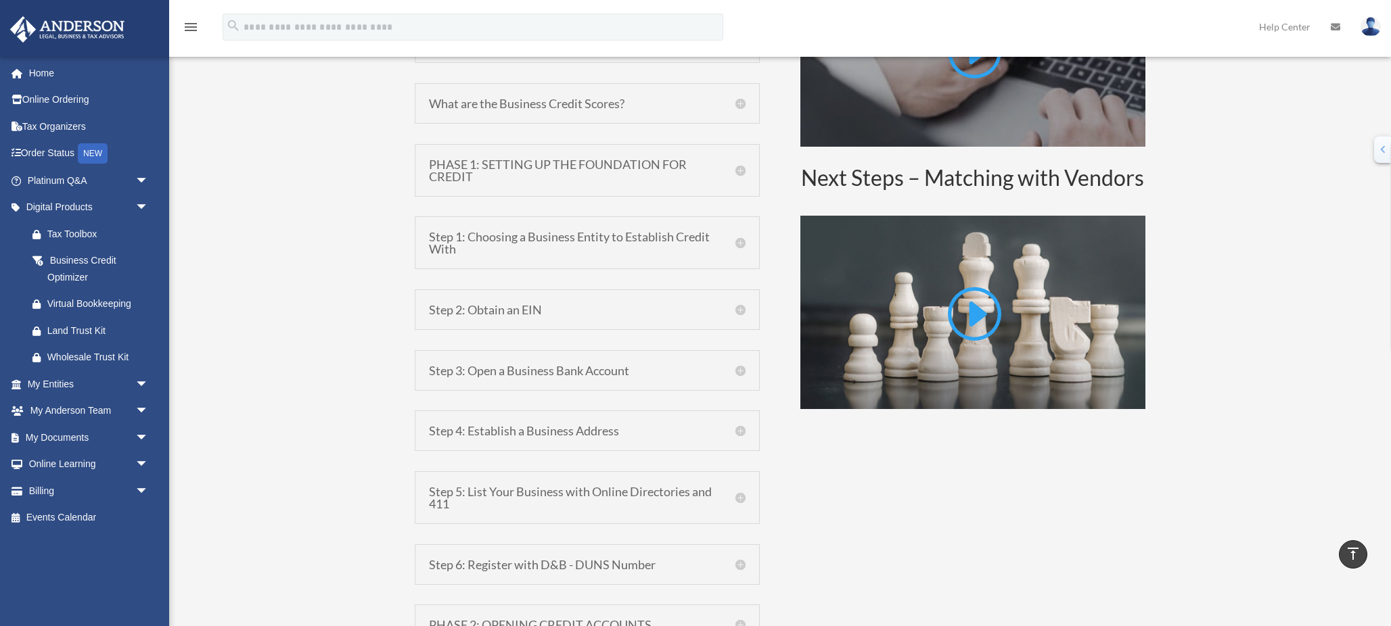
click at [739, 313] on h5 "Step 2: Obtain an EIN" at bounding box center [587, 310] width 317 height 12
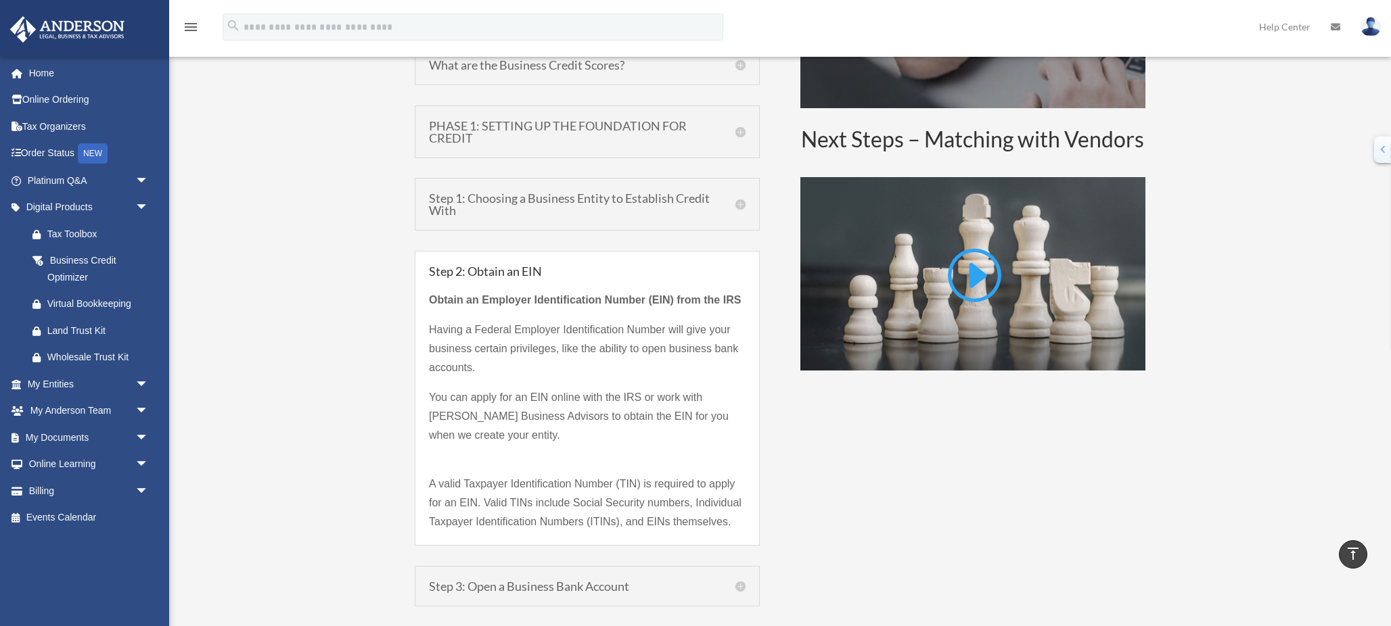
scroll to position [948, 0]
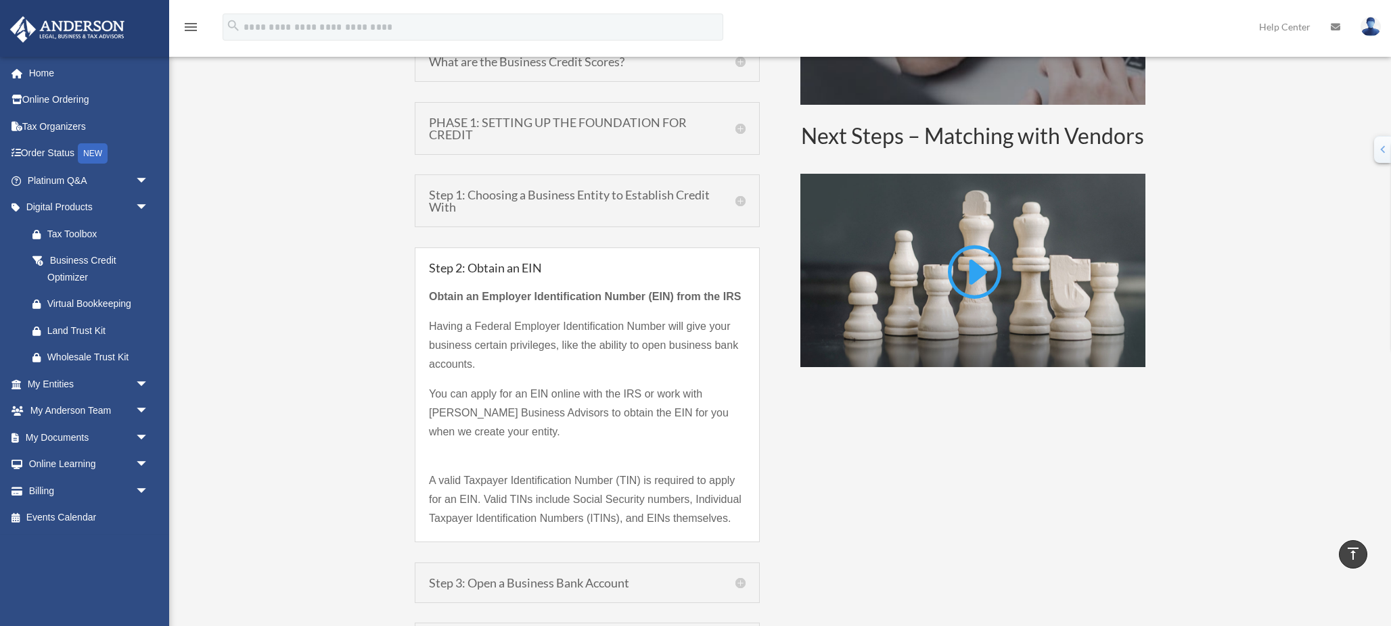
click at [739, 205] on h5 "Step 1: Choosing a Business Entity to Establish Credit With" at bounding box center [587, 201] width 317 height 24
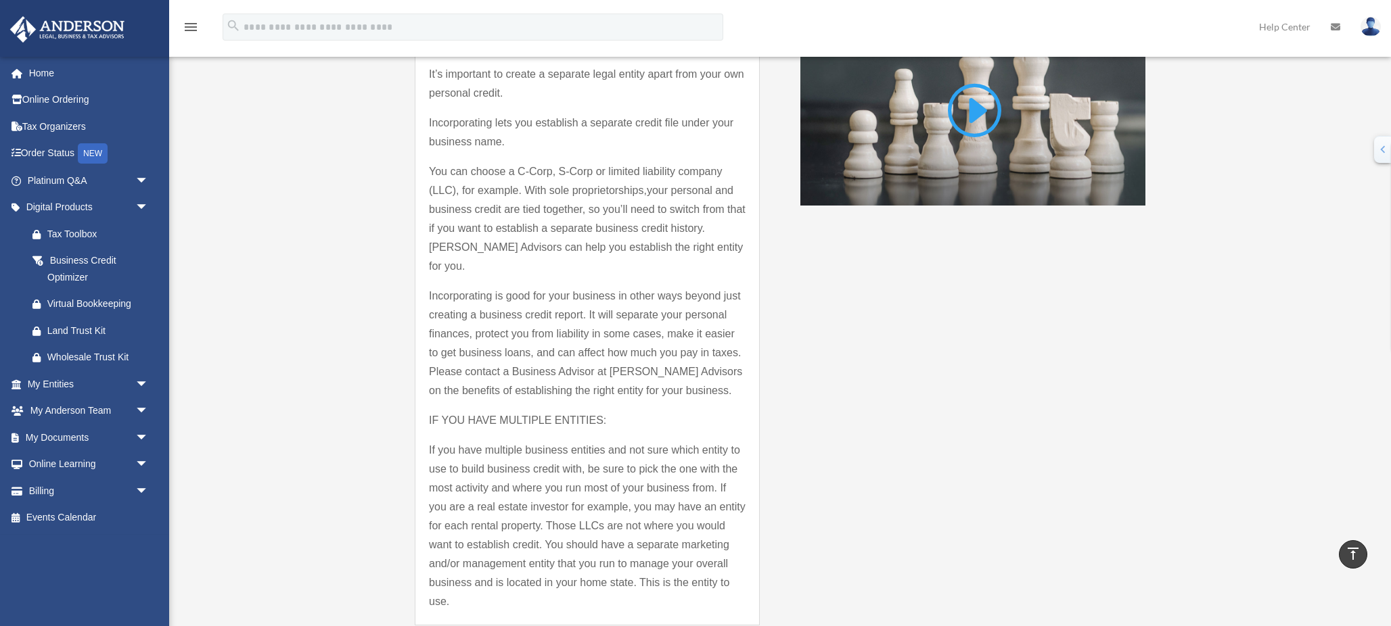
scroll to position [1121, 0]
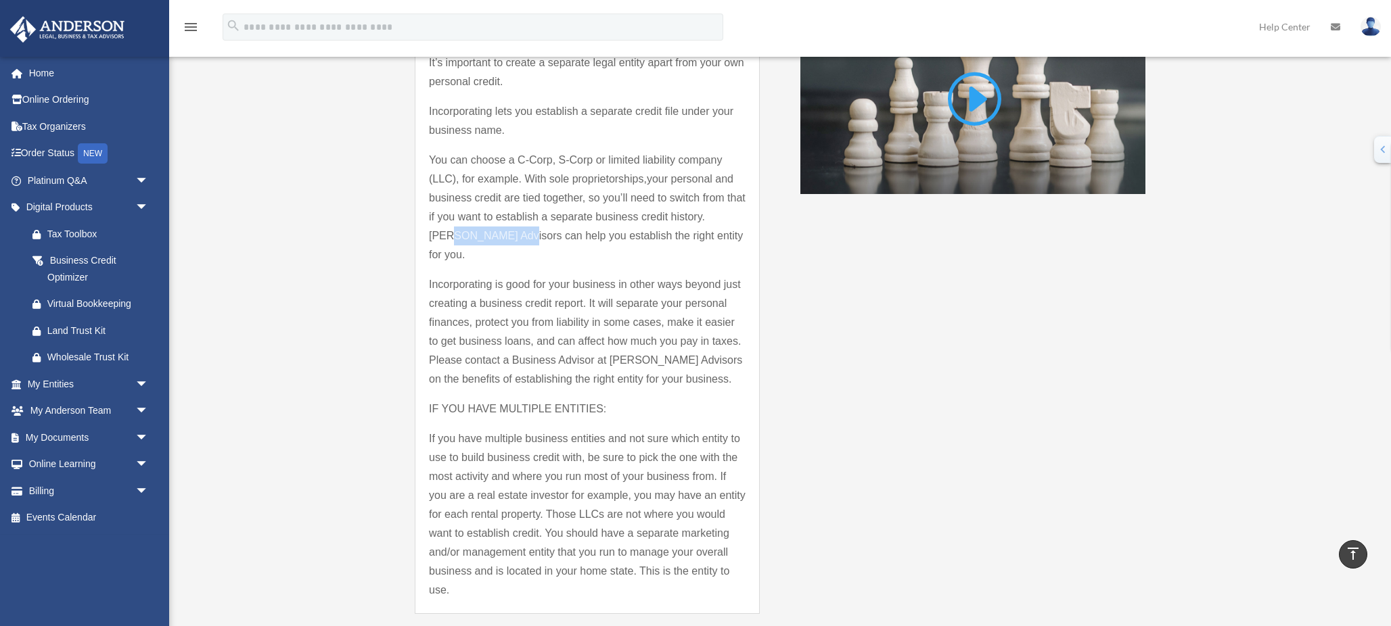
drag, startPoint x: 450, startPoint y: 239, endPoint x: 514, endPoint y: 244, distance: 64.4
click at [514, 244] on p "You can choose a C-Corp, S-Corp or limited liability company (LLC), for example…" at bounding box center [587, 213] width 317 height 124
click at [484, 161] on span "You can choose a C-Corp, S-Corp or limited liability company (LLC), for example…" at bounding box center [575, 169] width 293 height 30
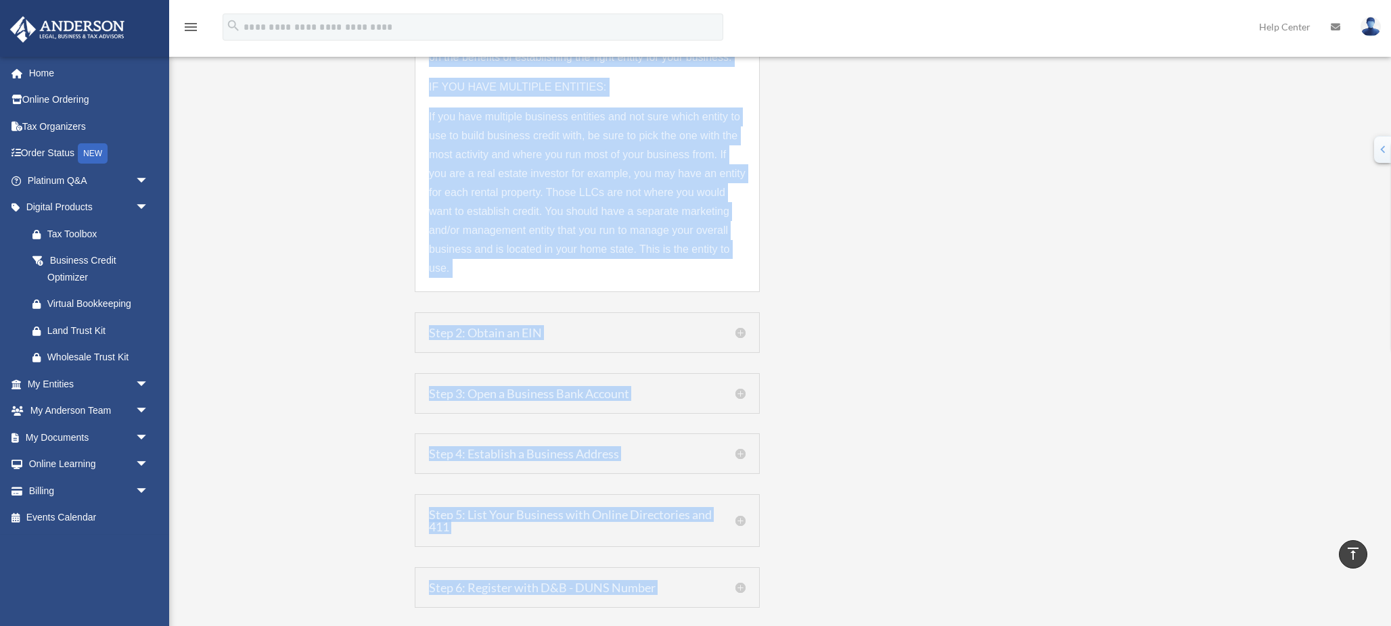
scroll to position [1466, 0]
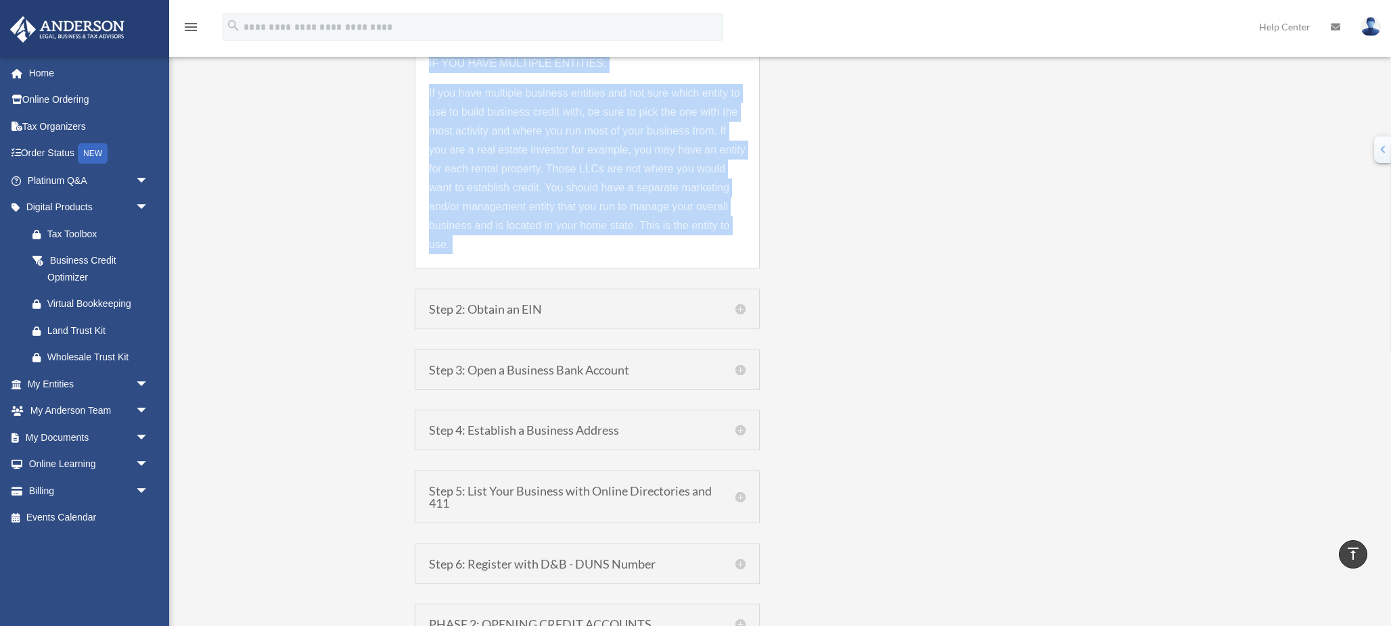
drag, startPoint x: 431, startPoint y: 135, endPoint x: 678, endPoint y: 270, distance: 281.2
click at [678, 270] on div "What is Business Credit? A business credit report is a record of your company’s…" at bounding box center [587, 120] width 345 height 1438
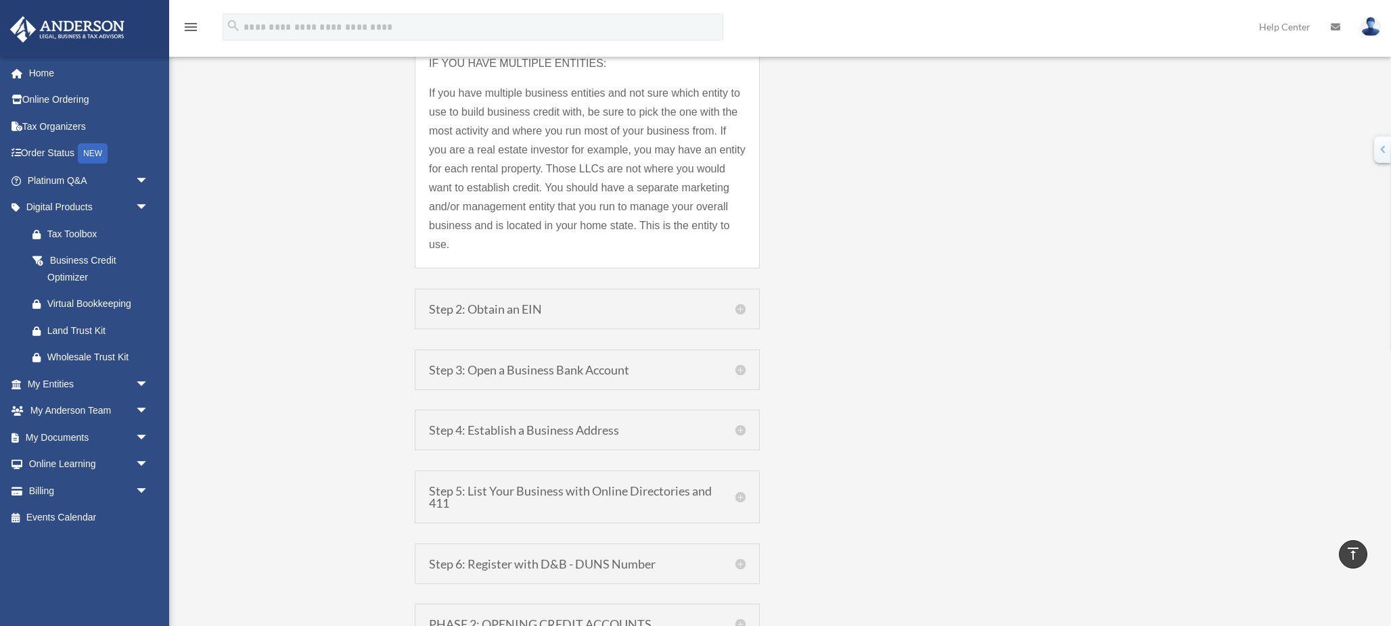
copy div
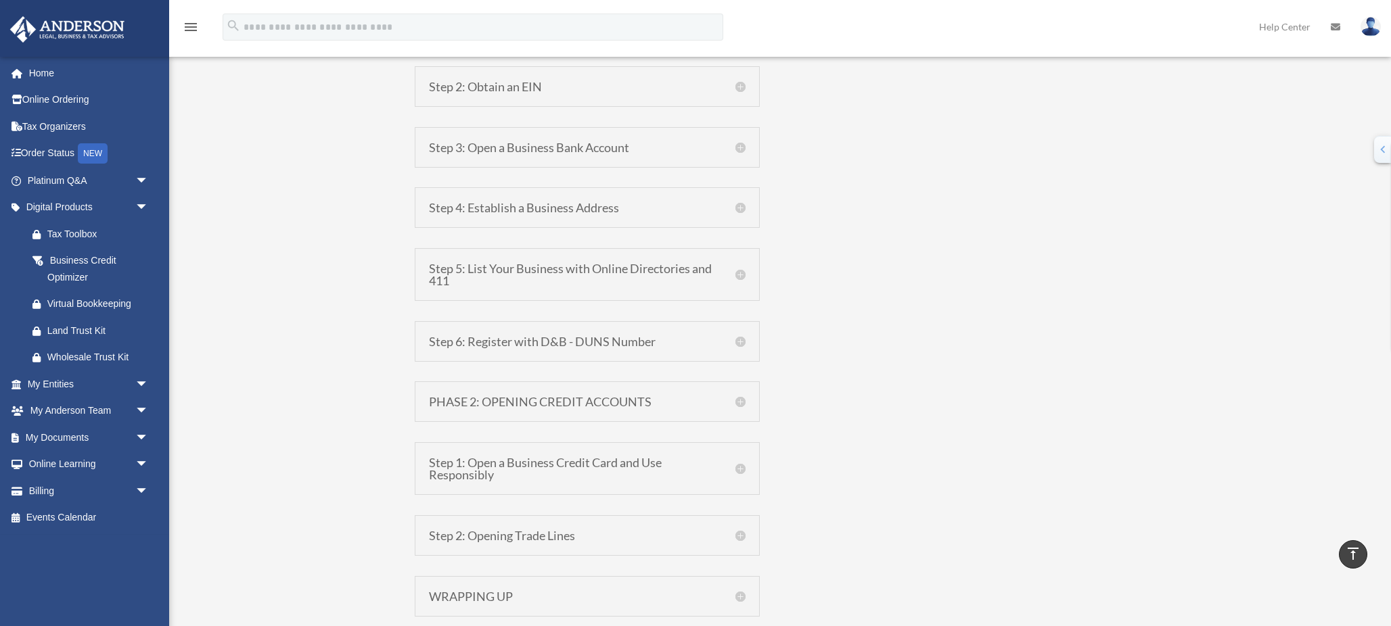
scroll to position [1758, 0]
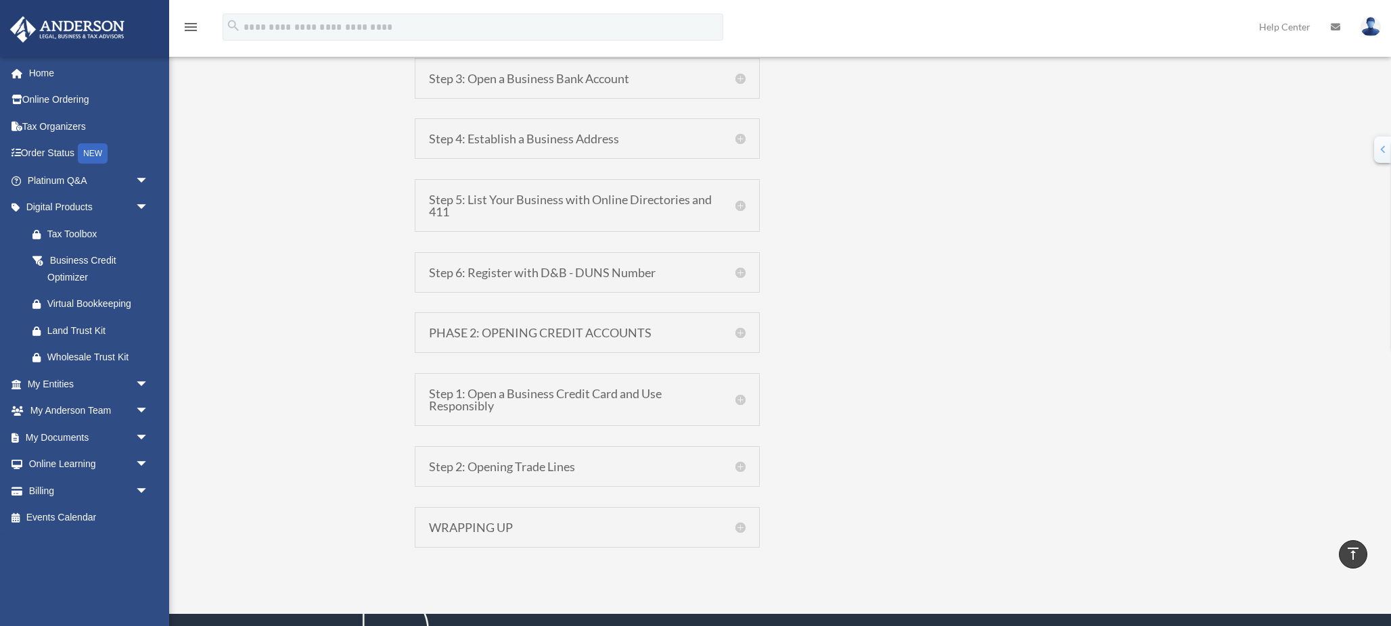
click at [742, 327] on h5 "PHASE 2: OPENING CREDIT ACCOUNTS" at bounding box center [587, 333] width 317 height 12
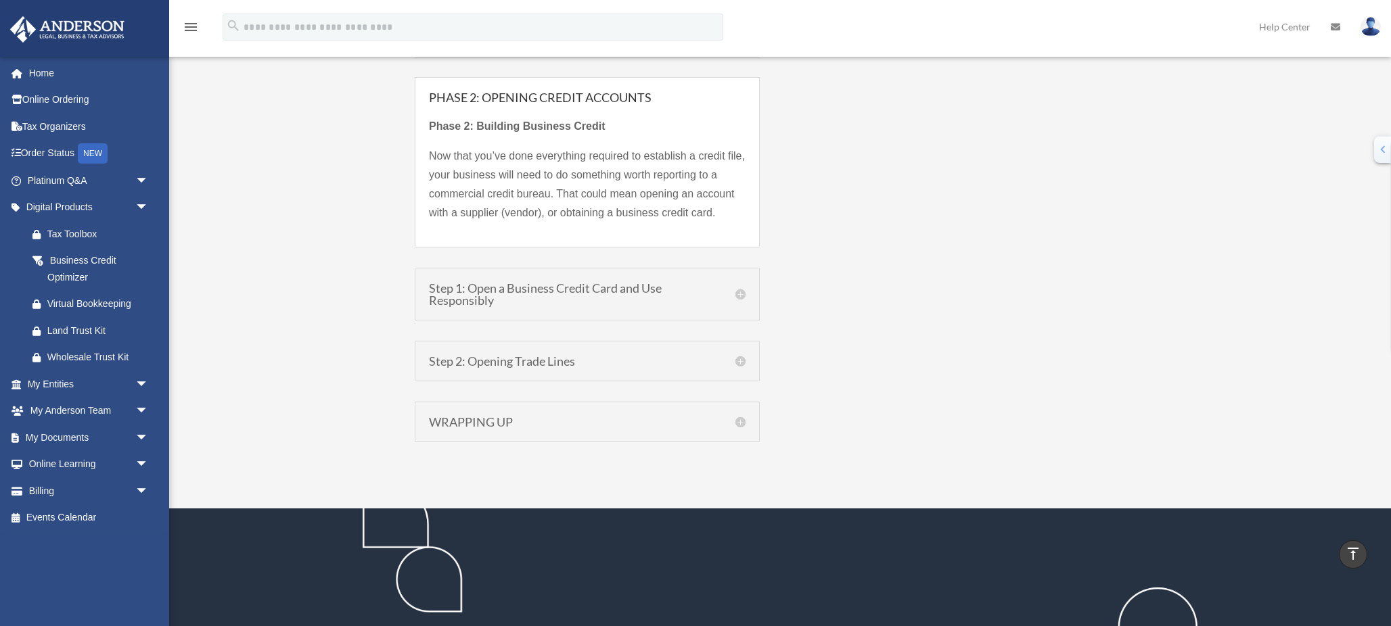
scroll to position [1477, 0]
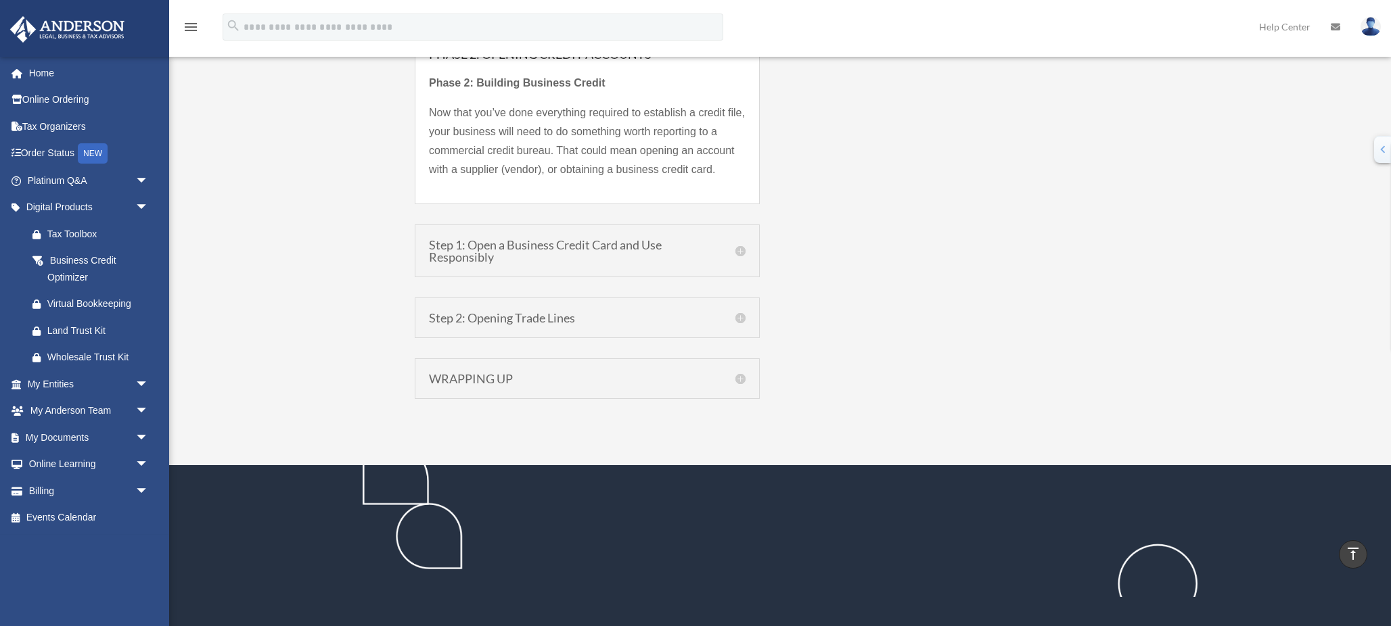
click at [668, 248] on h5 "Step 1: Open a Business Credit Card and Use Responsibly" at bounding box center [587, 251] width 317 height 24
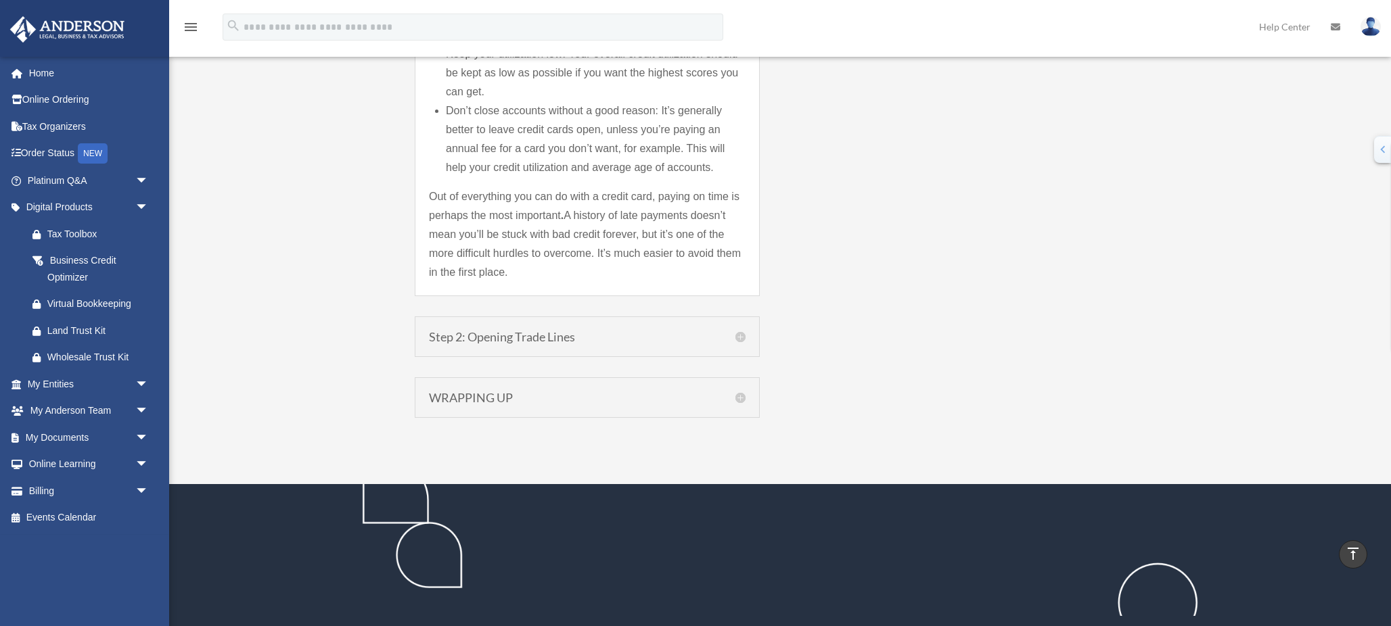
scroll to position [2254, 0]
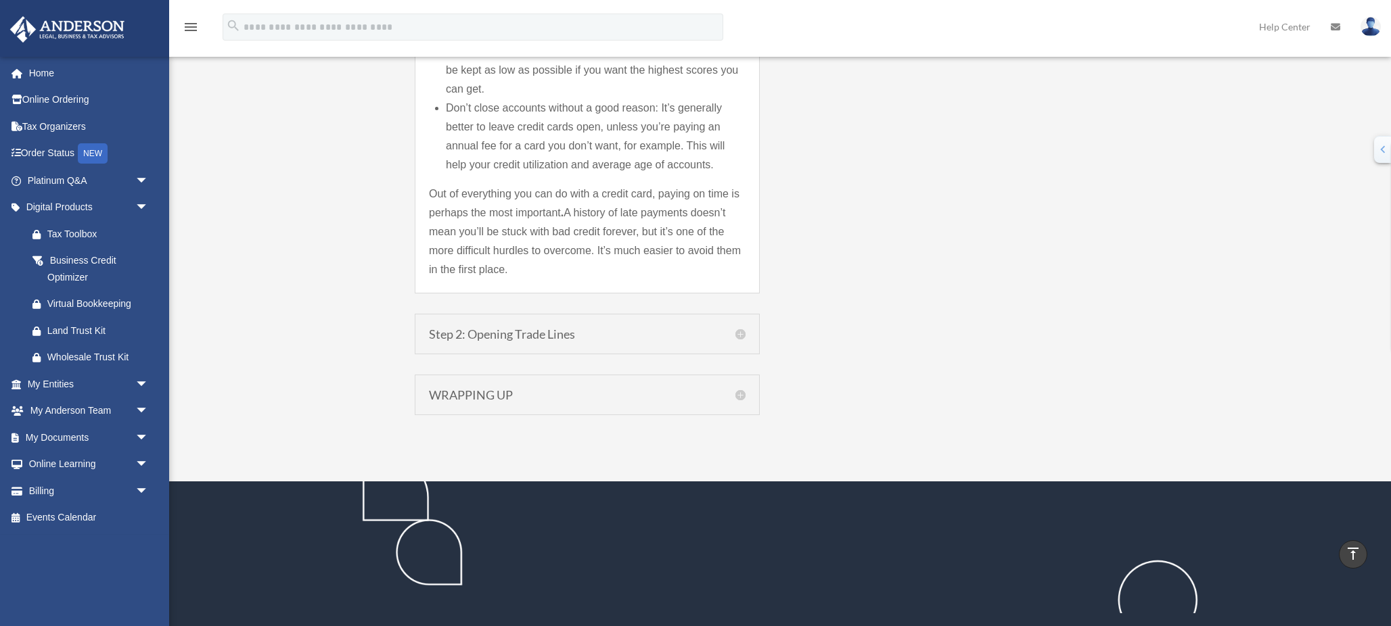
click at [507, 325] on div "Step 2: Opening Trade Lines Step 2: Establish Trade Lines with Vendors, Supplie…" at bounding box center [587, 334] width 345 height 41
click at [507, 331] on h5 "Step 2: Opening Trade Lines" at bounding box center [587, 334] width 317 height 12
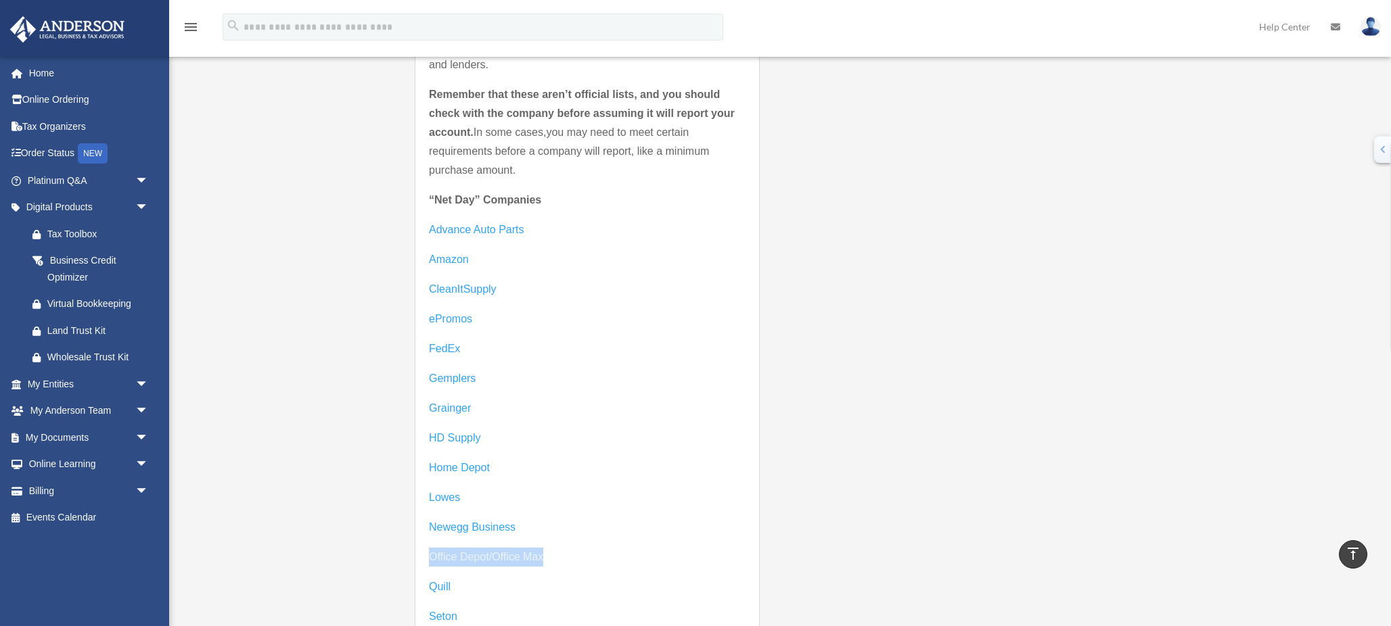
scroll to position [2331, 0]
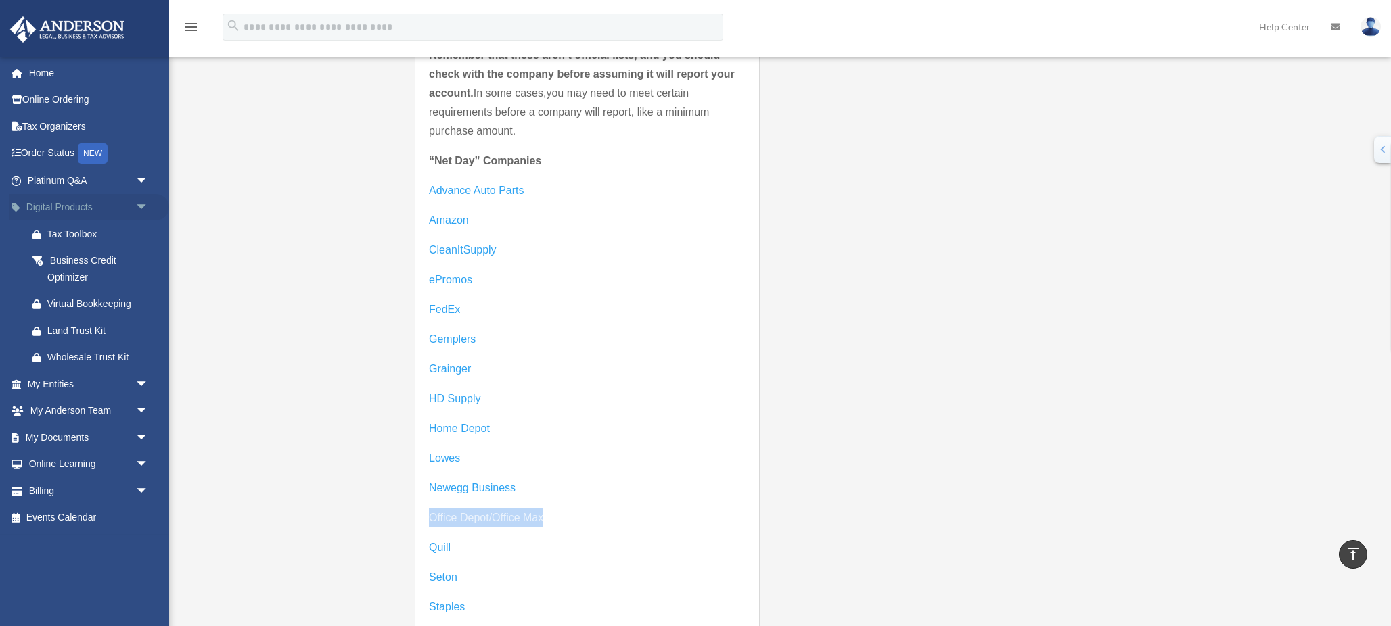
click at [139, 204] on span "arrow_drop_down" at bounding box center [148, 208] width 27 height 28
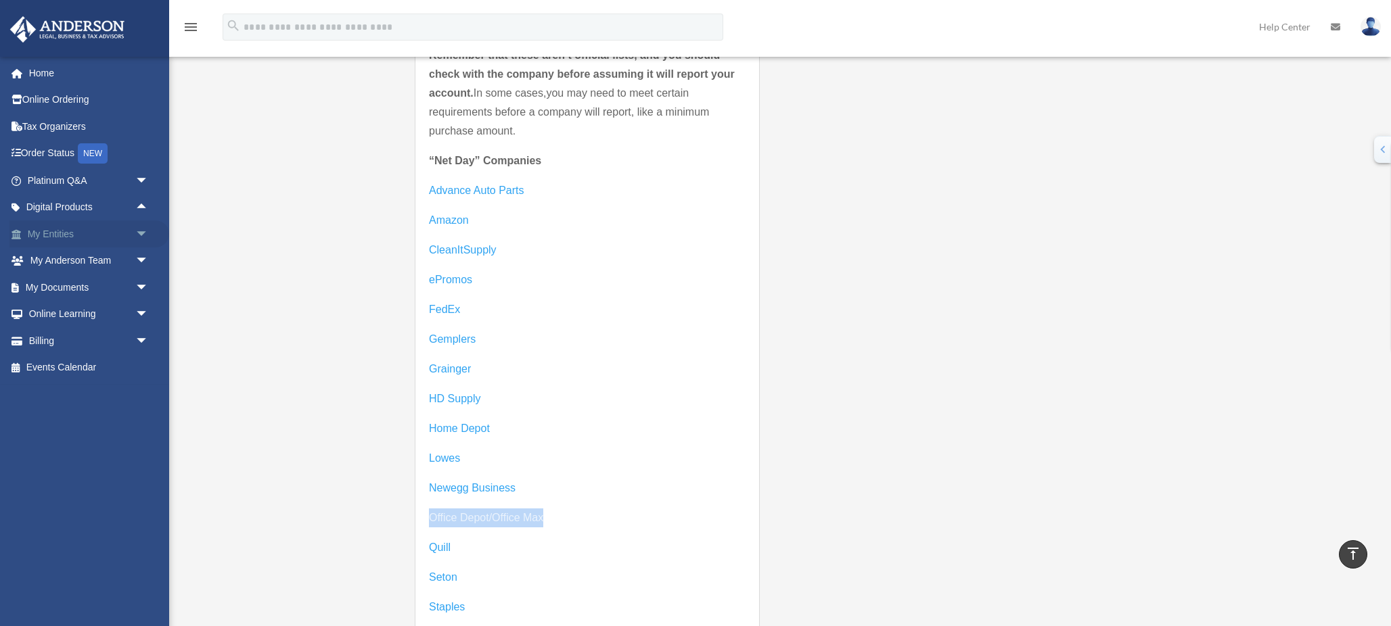
click at [143, 235] on span "arrow_drop_down" at bounding box center [148, 235] width 27 height 28
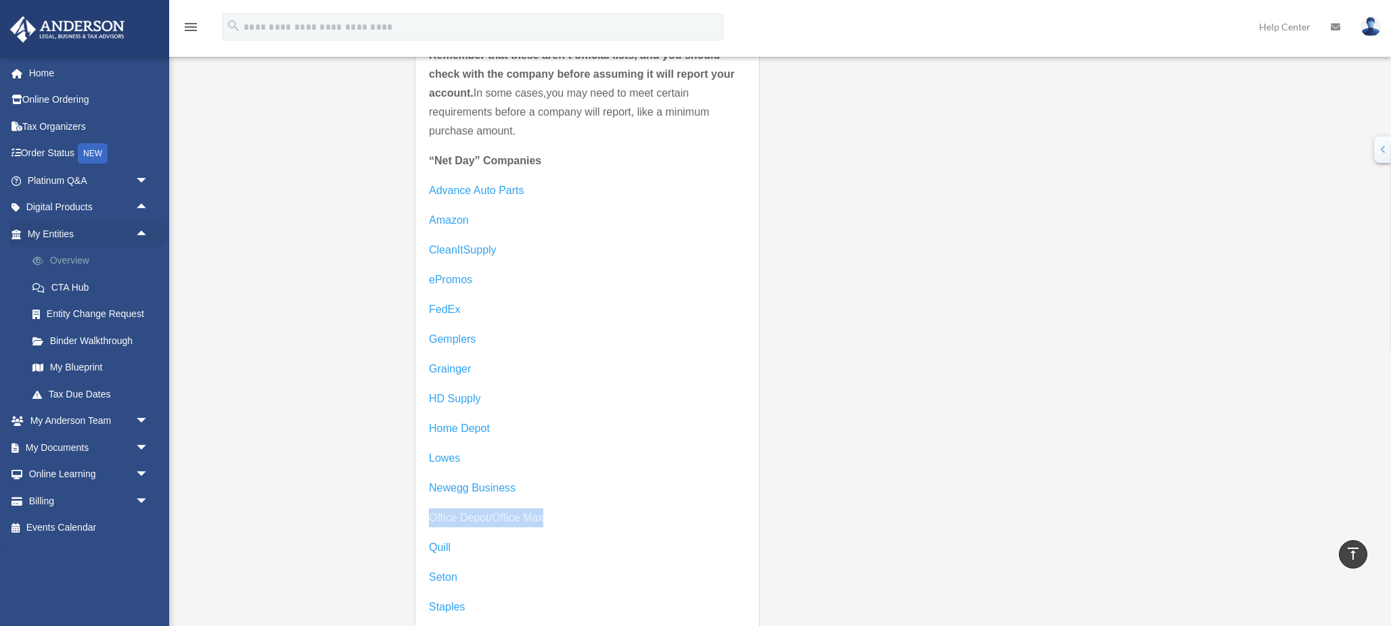
click at [78, 262] on link "Overview" at bounding box center [94, 261] width 150 height 27
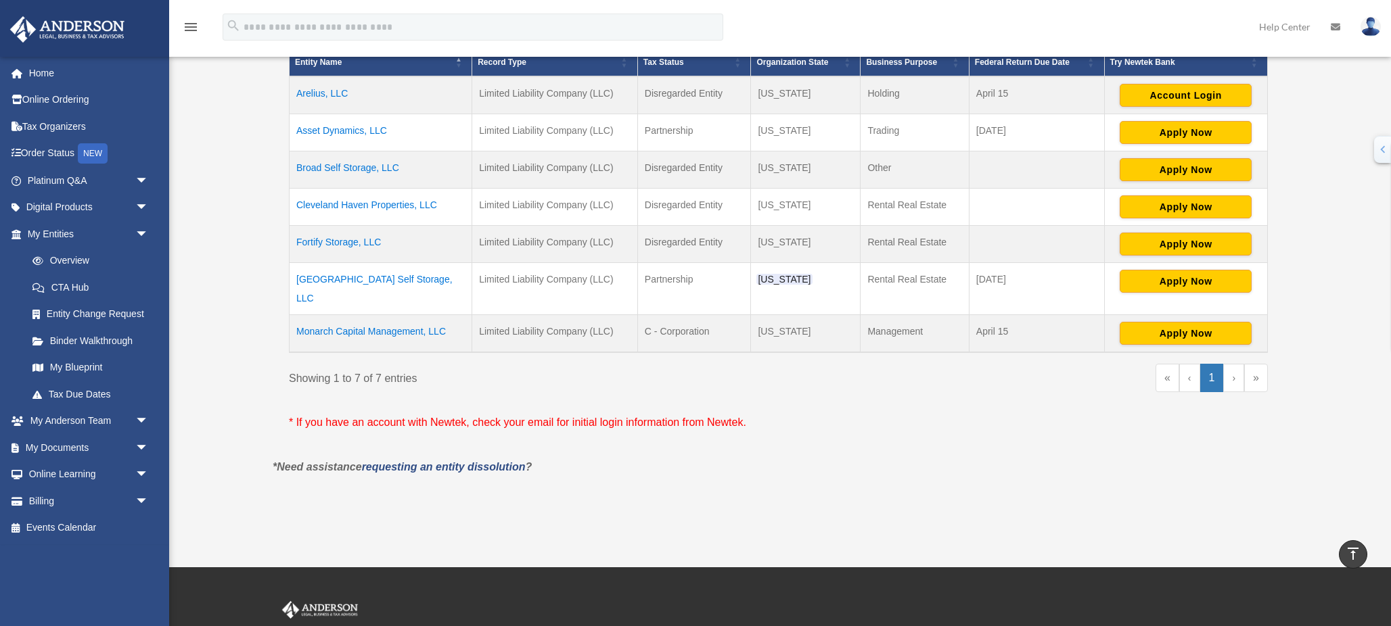
scroll to position [340, 0]
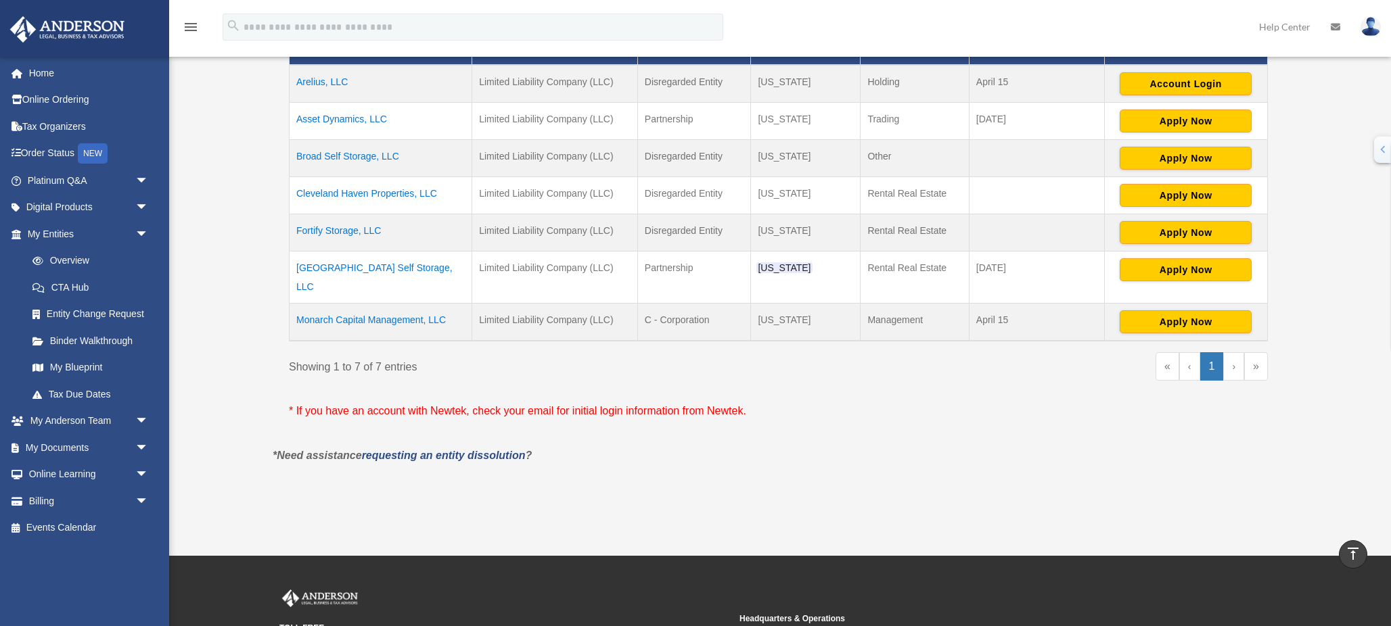
click at [342, 231] on td "Fortify Storage, LLC" at bounding box center [380, 232] width 183 height 37
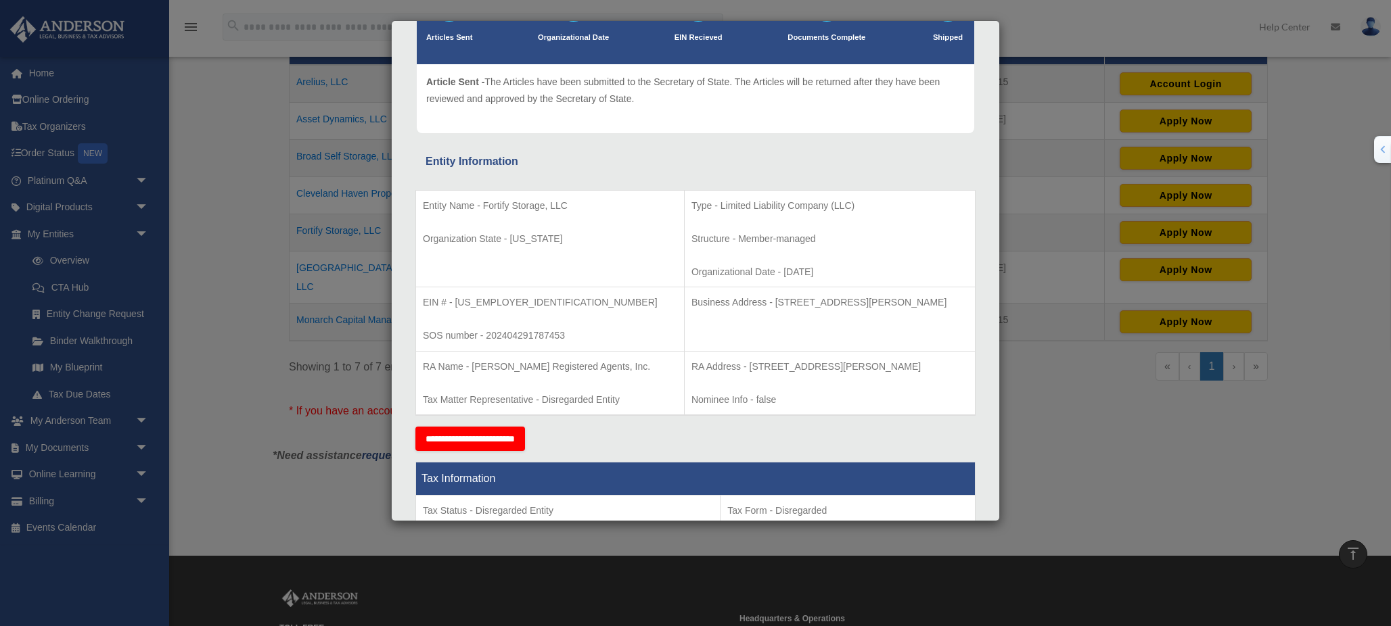
scroll to position [0, 0]
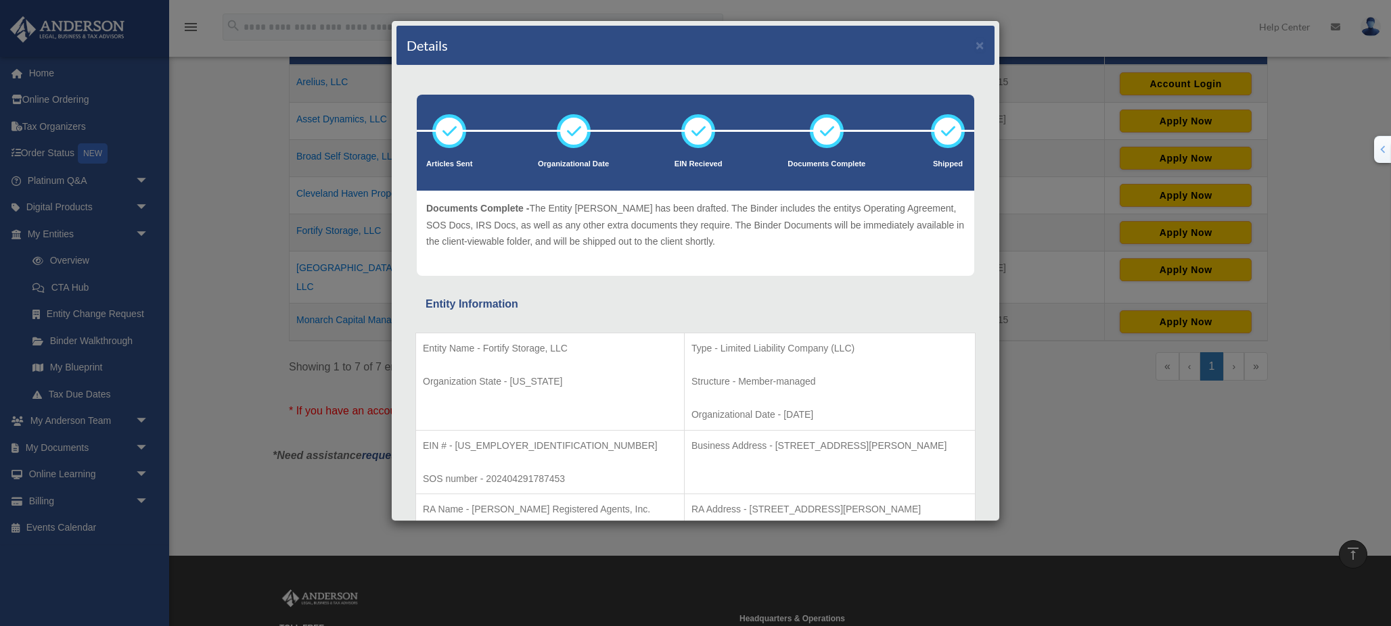
click at [1047, 31] on div "Details × Articles Sent Organizational Date" at bounding box center [695, 313] width 1391 height 626
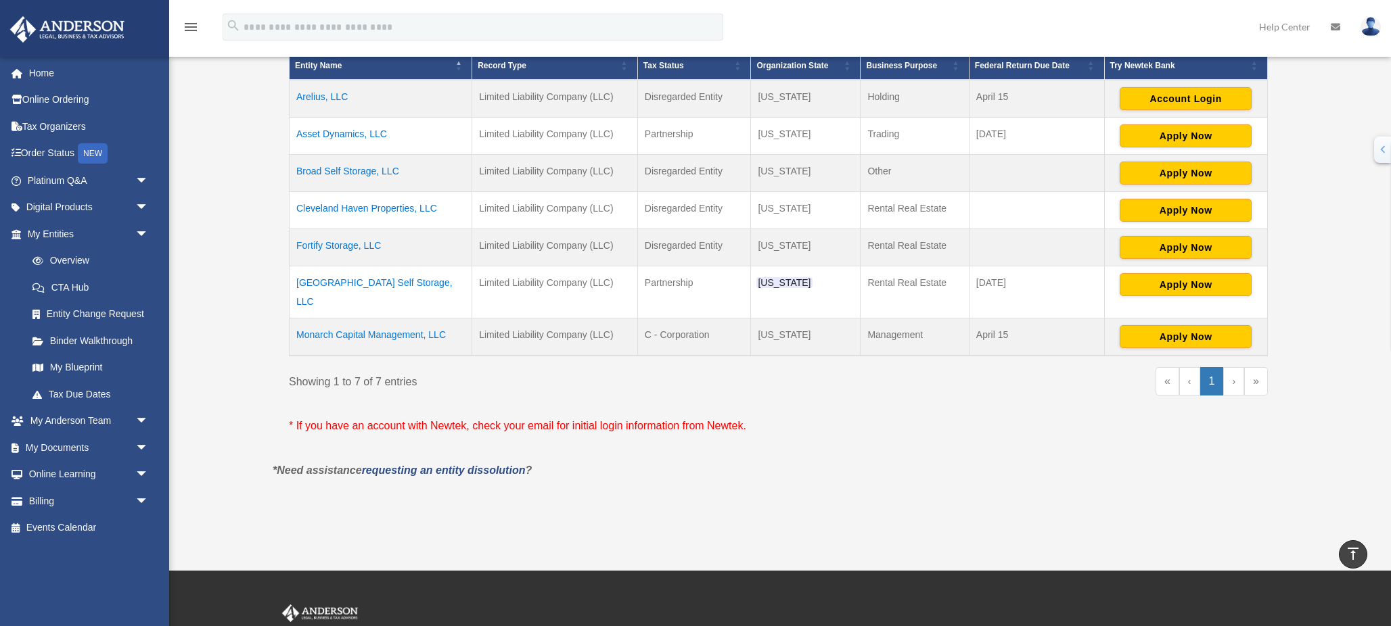
scroll to position [303, 0]
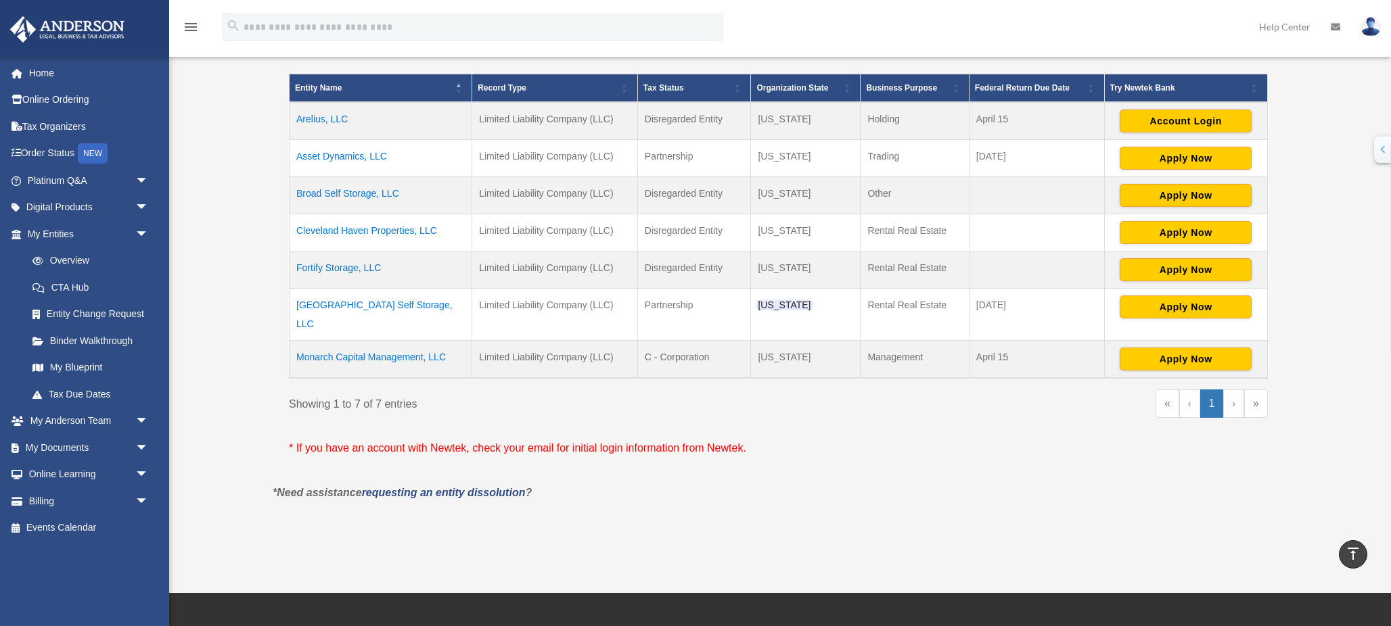
click at [351, 267] on td "Fortify Storage, LLC" at bounding box center [380, 270] width 183 height 37
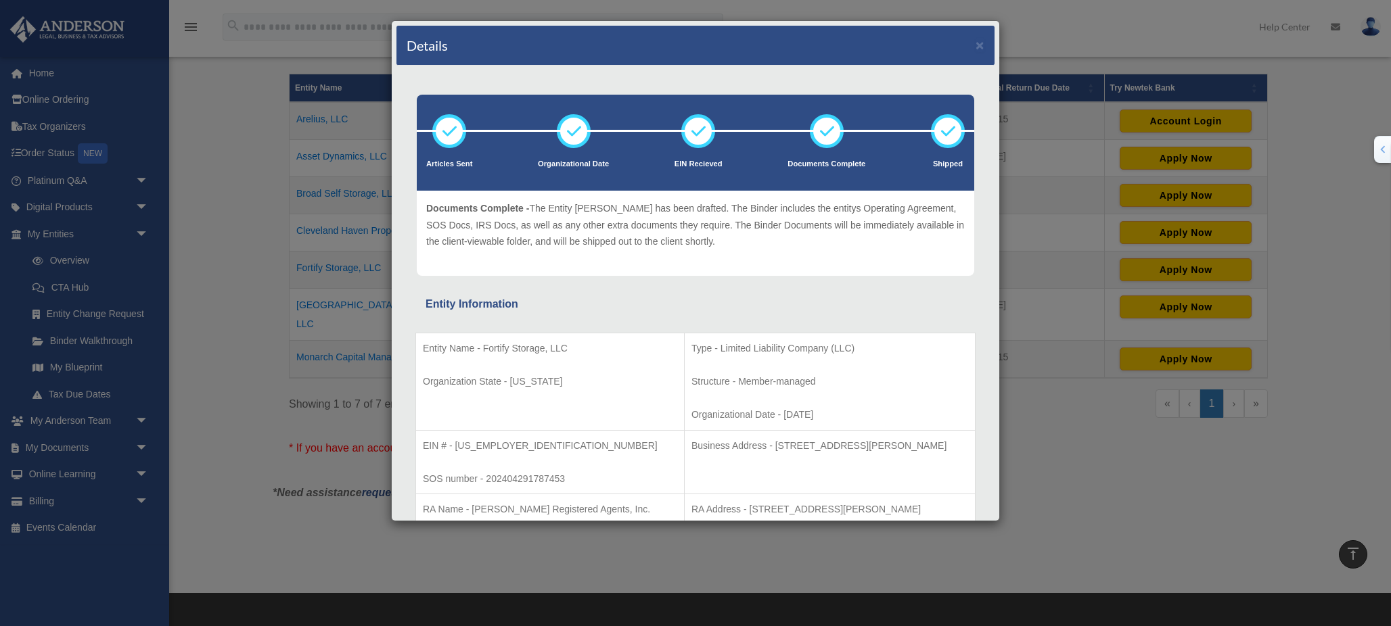
drag, startPoint x: 425, startPoint y: 353, endPoint x: 816, endPoint y: 473, distance: 409.1
click at [816, 473] on tbody "Entity Name - Fortify Storage, LLC Organization State - [US_STATE] Type - Limit…" at bounding box center [695, 445] width 559 height 225
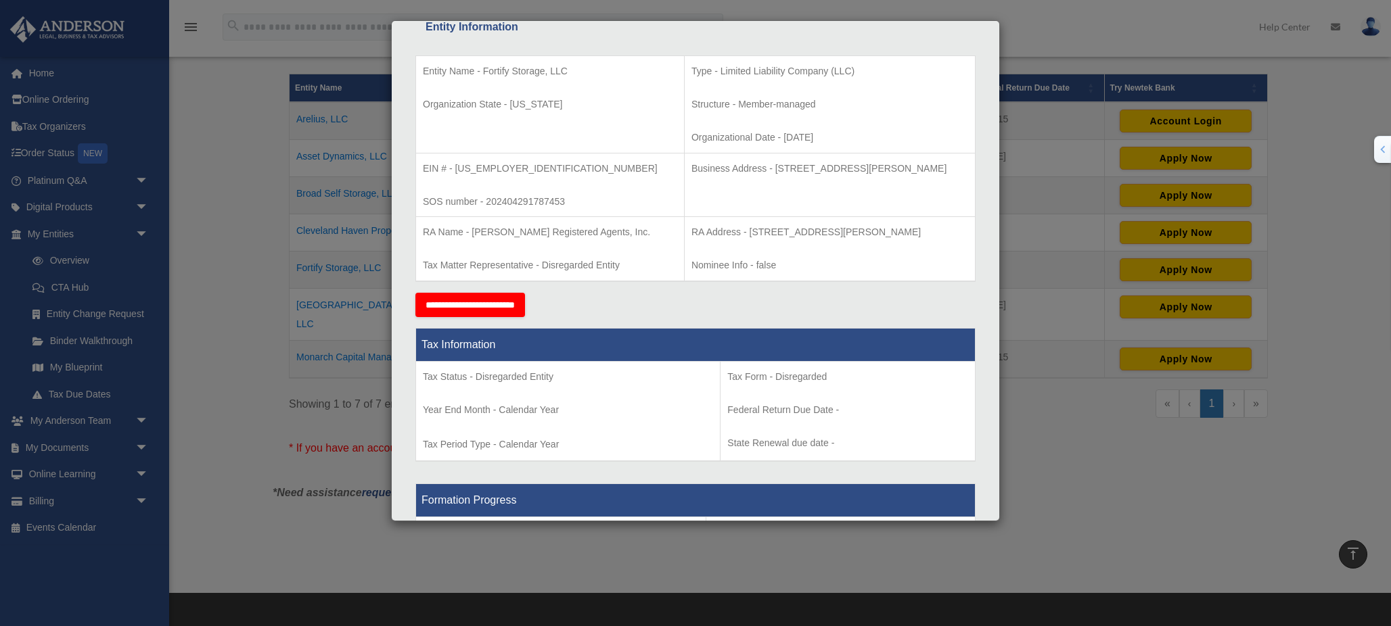
scroll to position [306, 0]
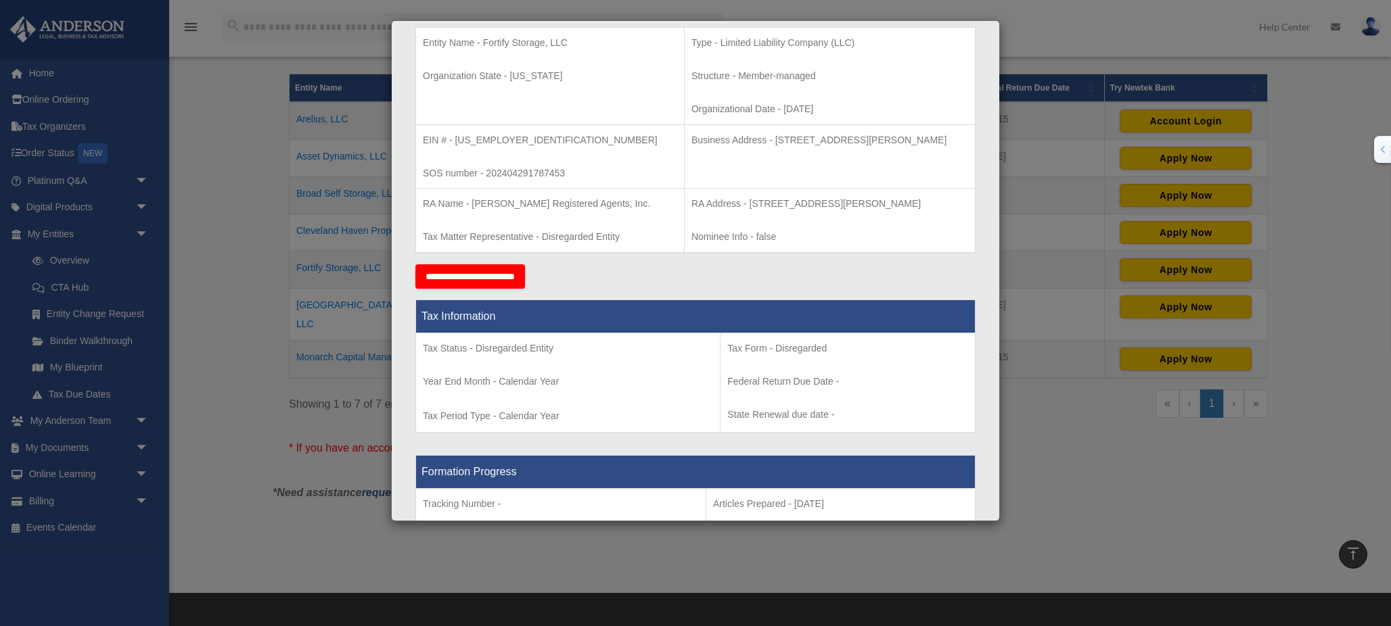
copy tbody "Entity Name - Fortify Storage, LLC Organization State - Indiana Type - Limited …"
click at [617, 283] on div "**********" at bounding box center [695, 276] width 560 height 24
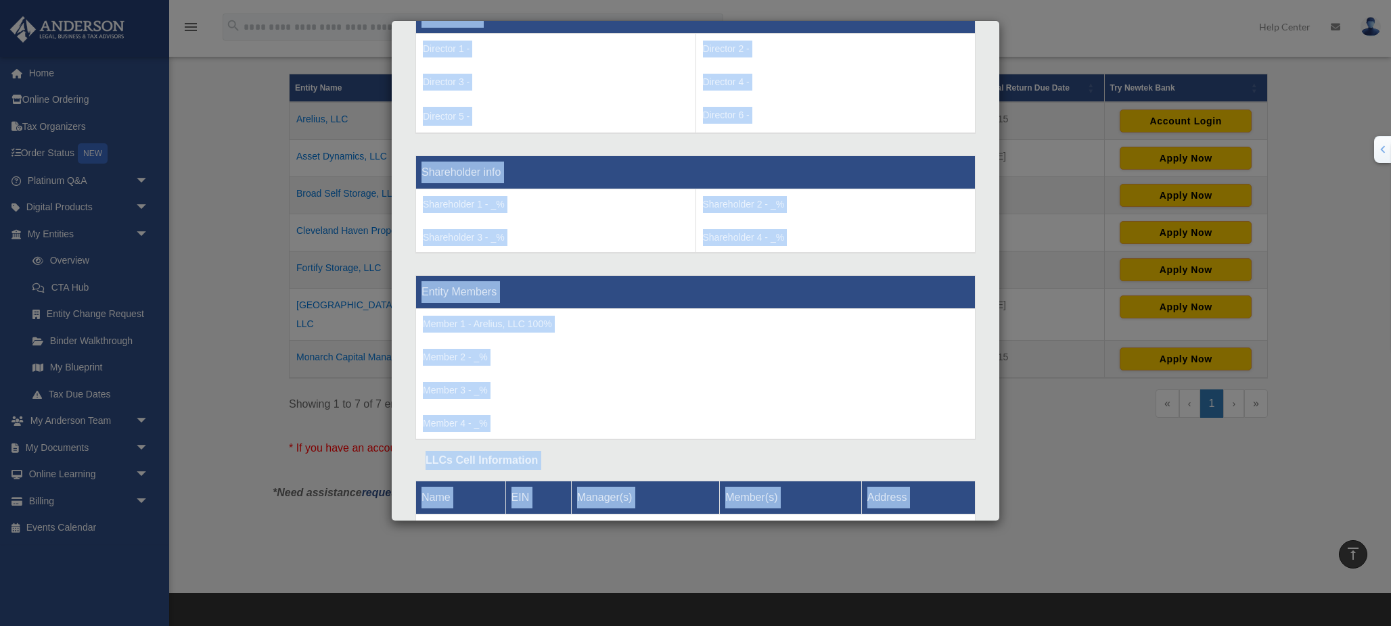
scroll to position [1130, 0]
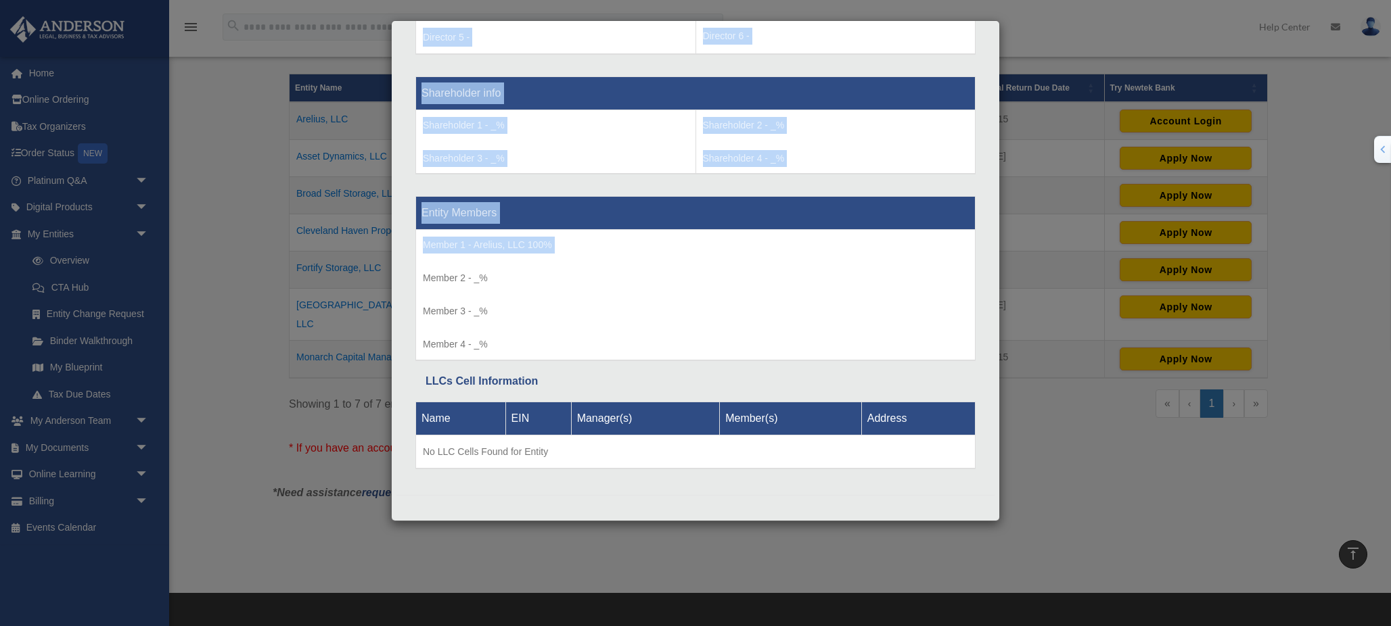
drag, startPoint x: 425, startPoint y: 208, endPoint x: 771, endPoint y: 267, distance: 350.5
copy div "Entity Information Entity Name - Fortify Storage, LLC Organization State - Indi…"
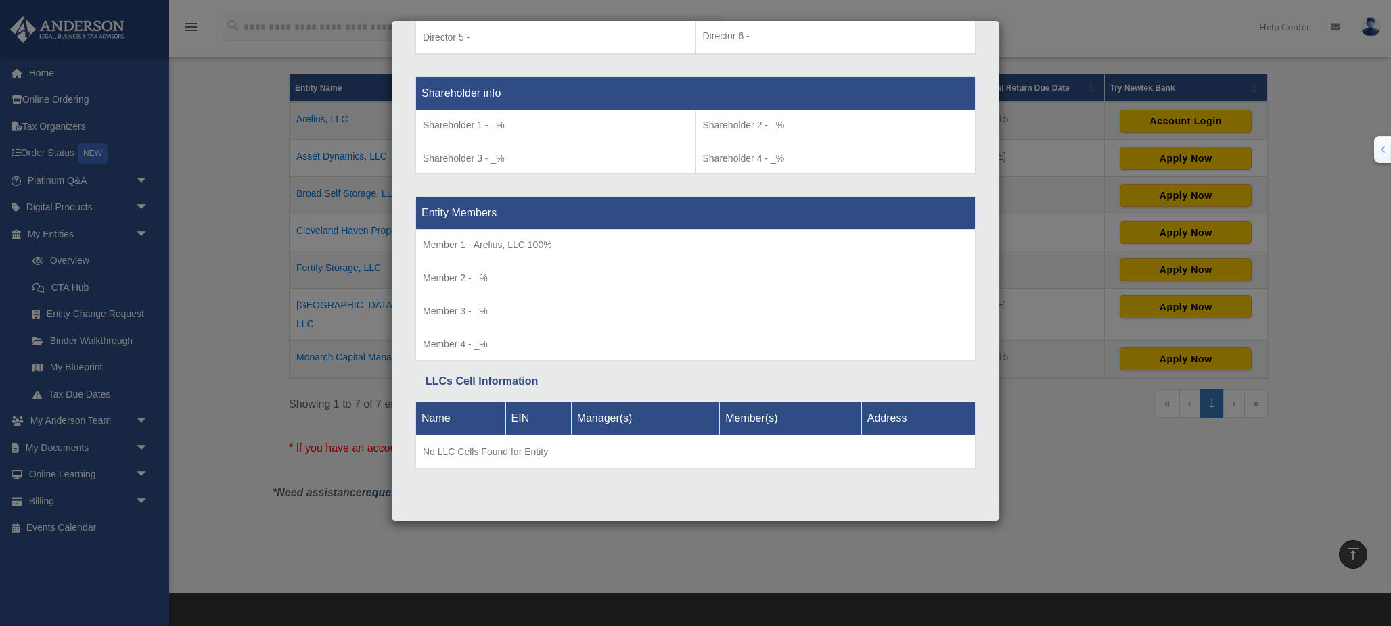
click at [1009, 119] on div "Details × Articles Sent Organizational Date" at bounding box center [695, 313] width 1391 height 626
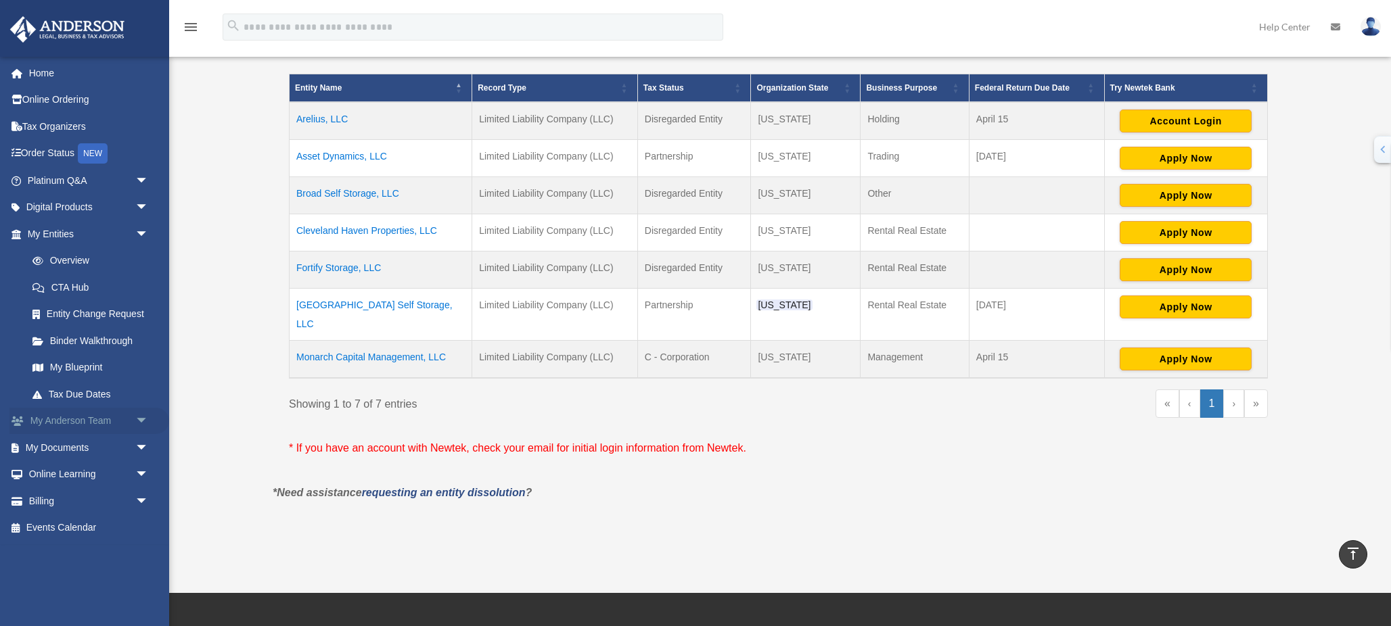
click at [137, 423] on span "arrow_drop_down" at bounding box center [148, 422] width 27 height 28
click at [126, 450] on link "My Anderson Team" at bounding box center [94, 447] width 150 height 27
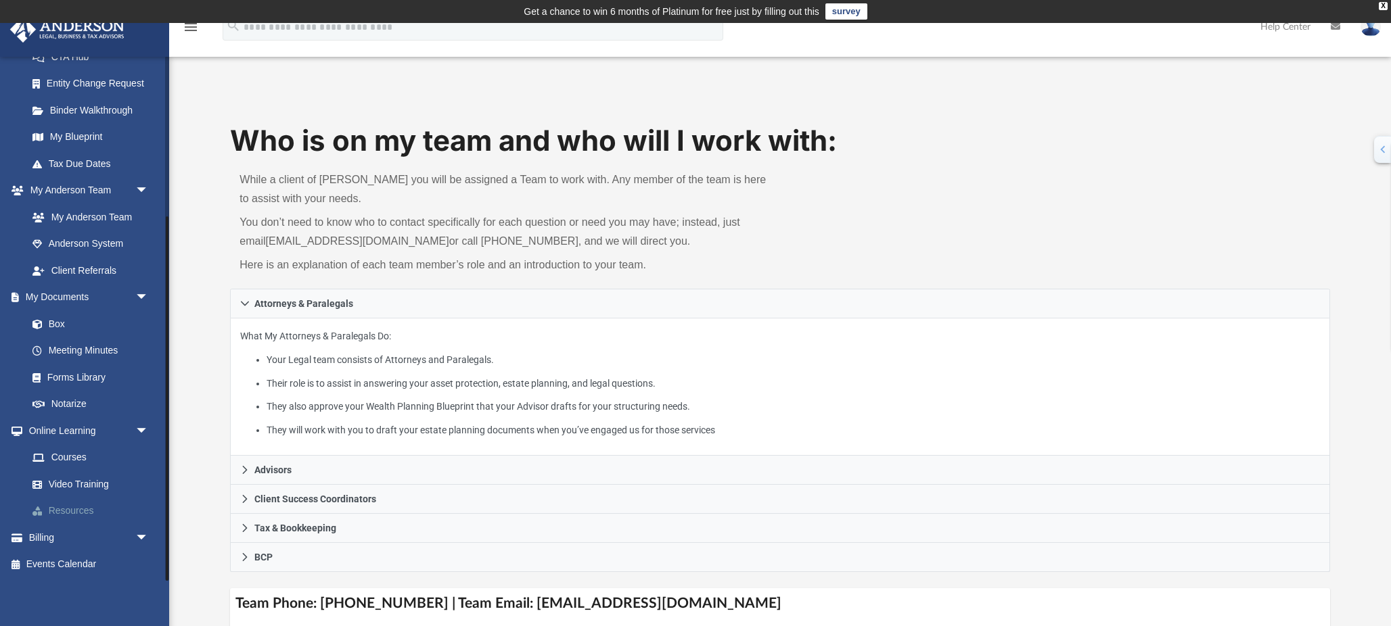
scroll to position [21, 0]
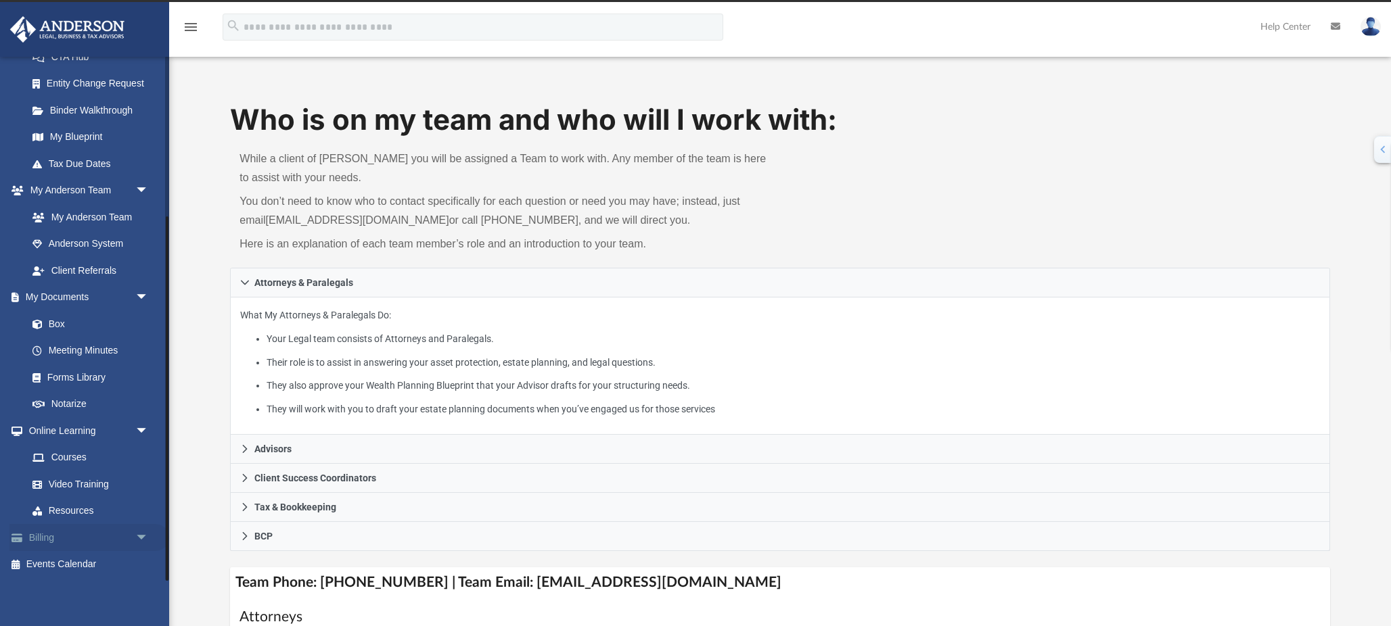
click at [145, 538] on span "arrow_drop_down" at bounding box center [148, 538] width 27 height 28
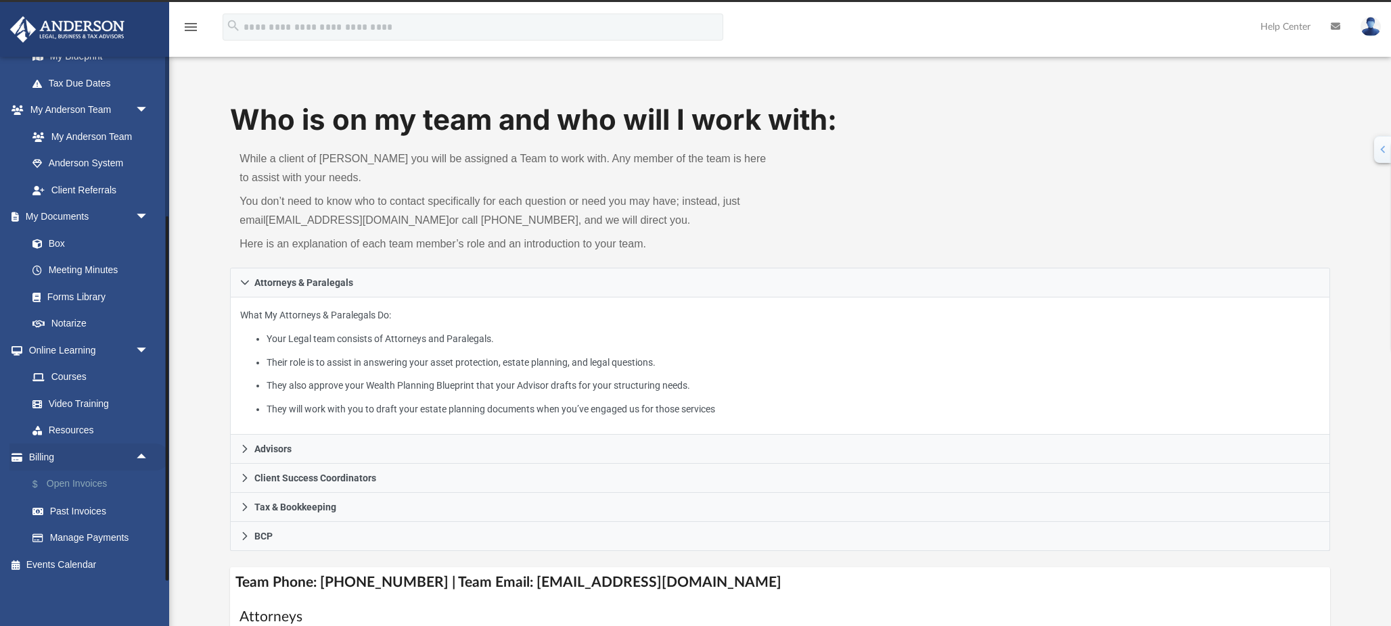
click at [96, 489] on link "$ Open Invoices" at bounding box center [94, 485] width 150 height 28
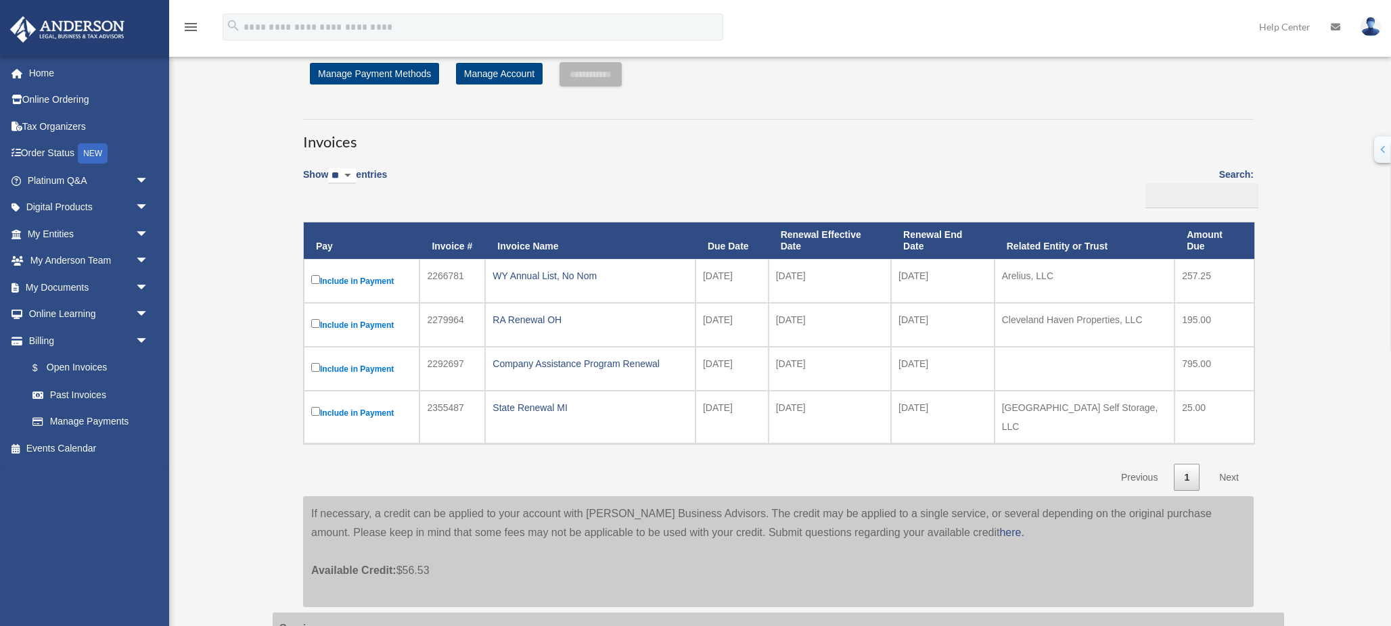
scroll to position [65, 0]
